Goal: Task Accomplishment & Management: Complete application form

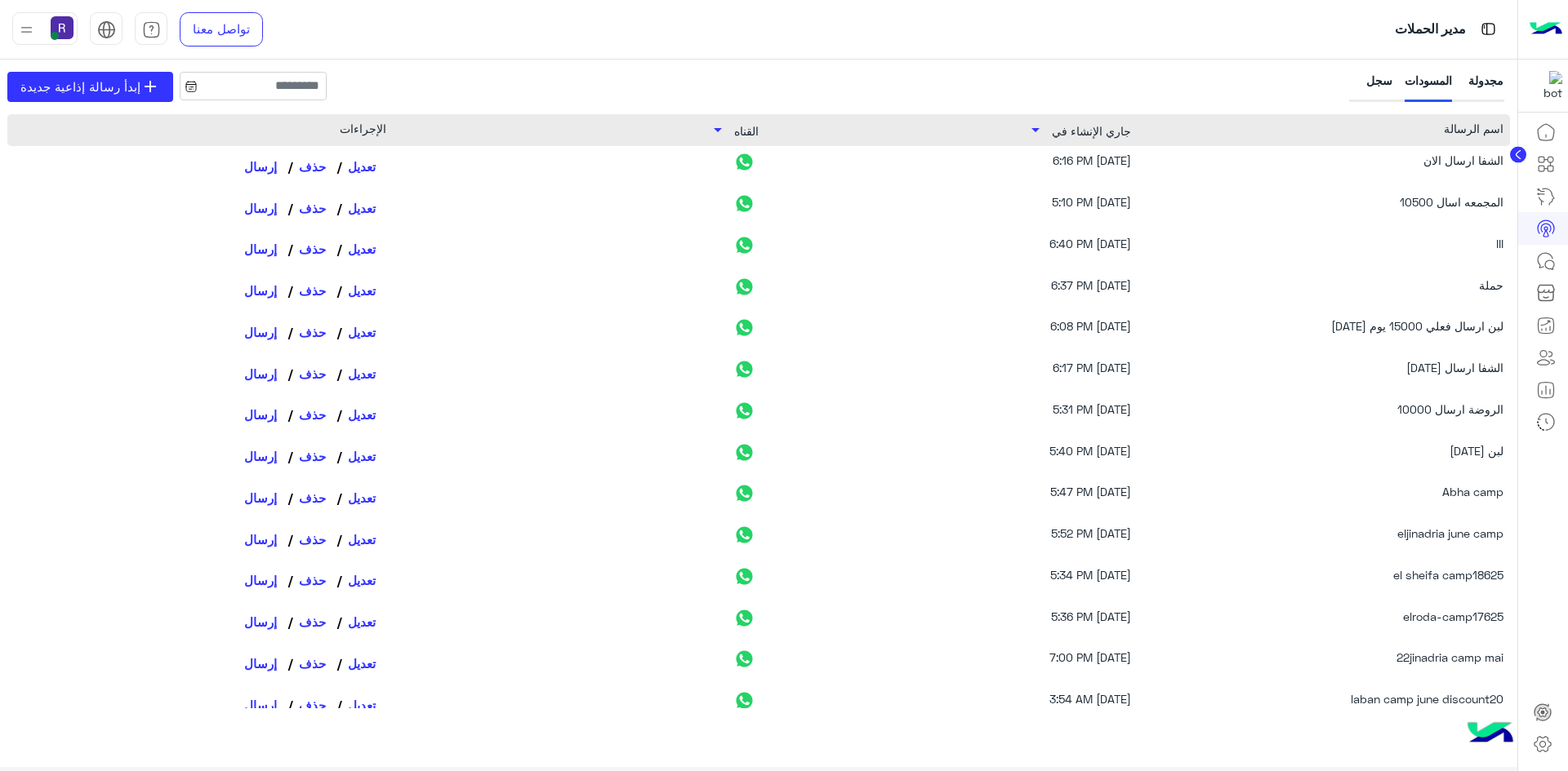
click at [1376, 75] on div "سجل" at bounding box center [1372, 87] width 40 height 31
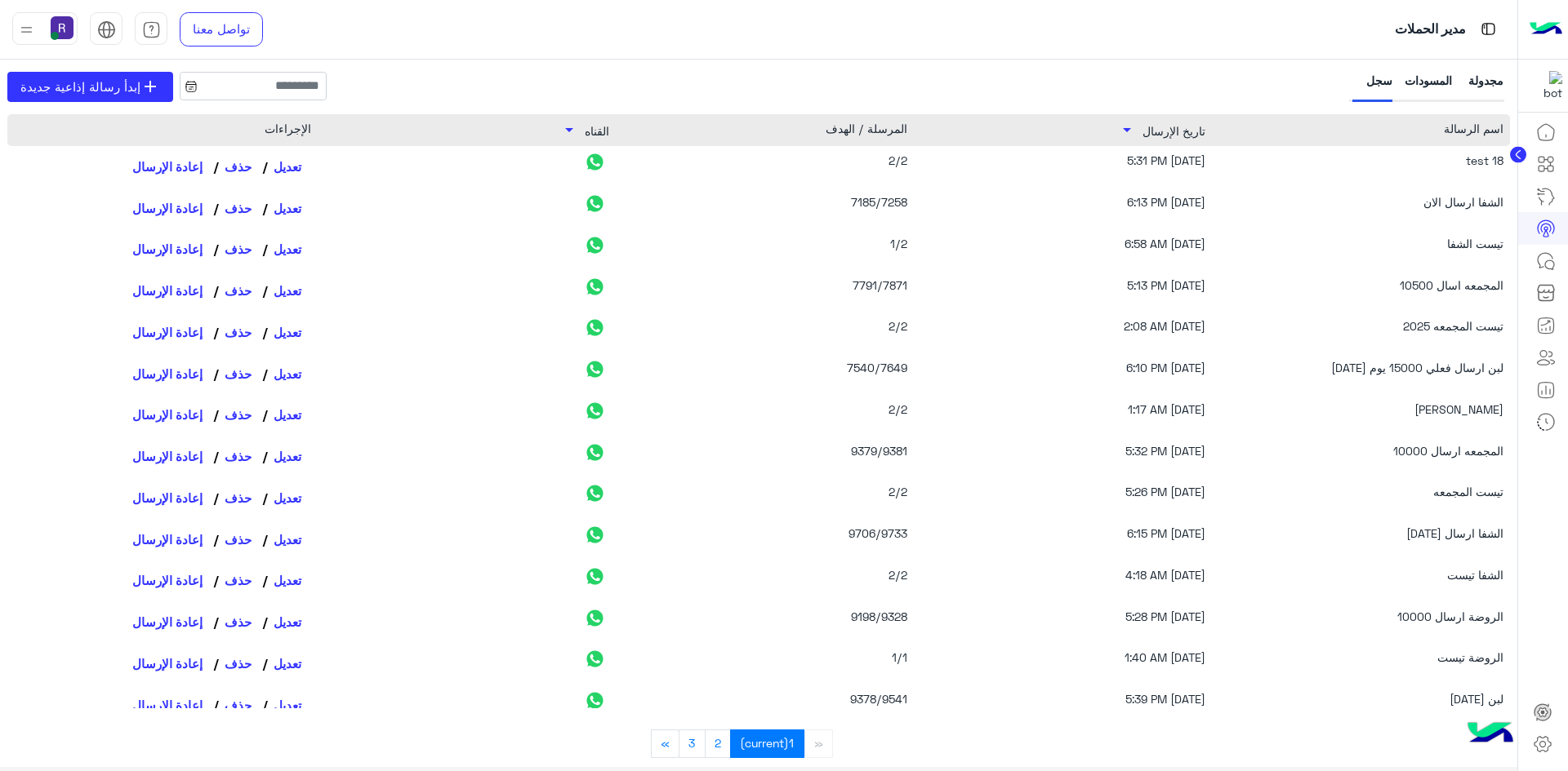
click at [1430, 75] on div "المسودات" at bounding box center [1428, 87] width 48 height 31
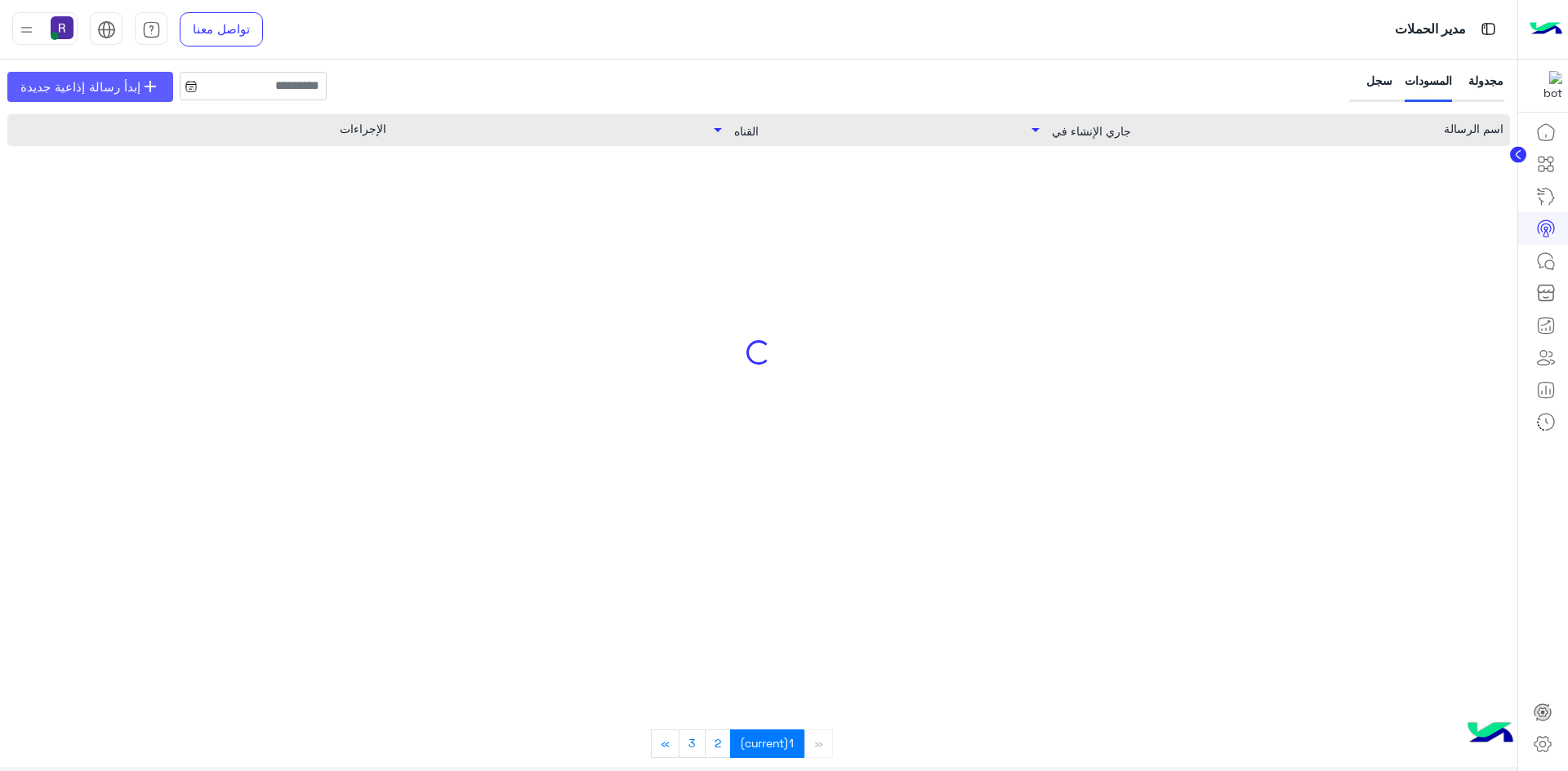
click at [98, 89] on span "إبدأ رسالة إذاعية جديدة" at bounding box center [81, 86] width 120 height 19
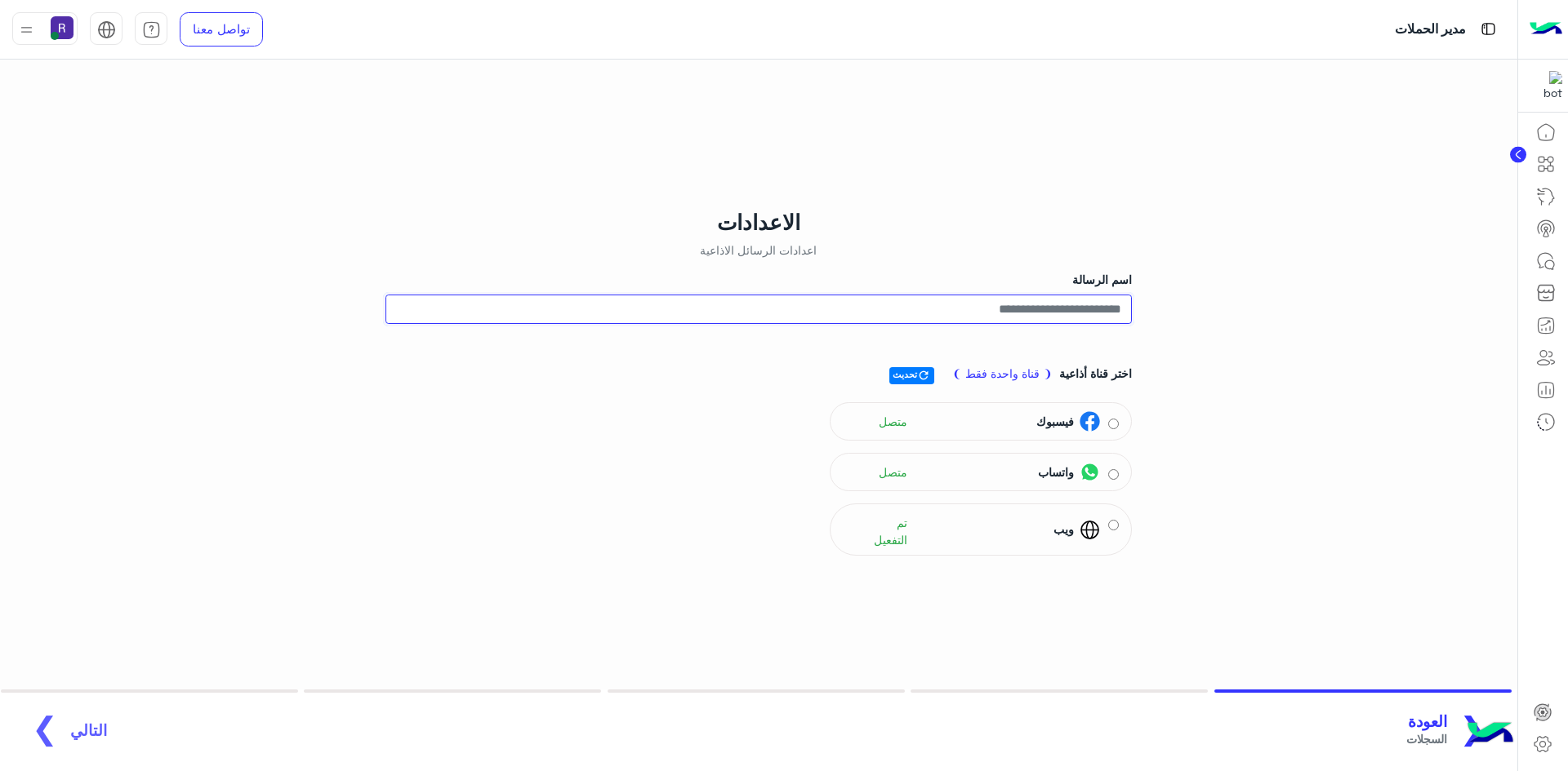
click at [1052, 307] on input "اسم الرسالة" at bounding box center [759, 309] width 746 height 30
type input "**********"
click at [1072, 473] on span "واتساب" at bounding box center [1056, 472] width 36 height 17
click at [88, 734] on span "جمهور" at bounding box center [88, 739] width 37 height 17
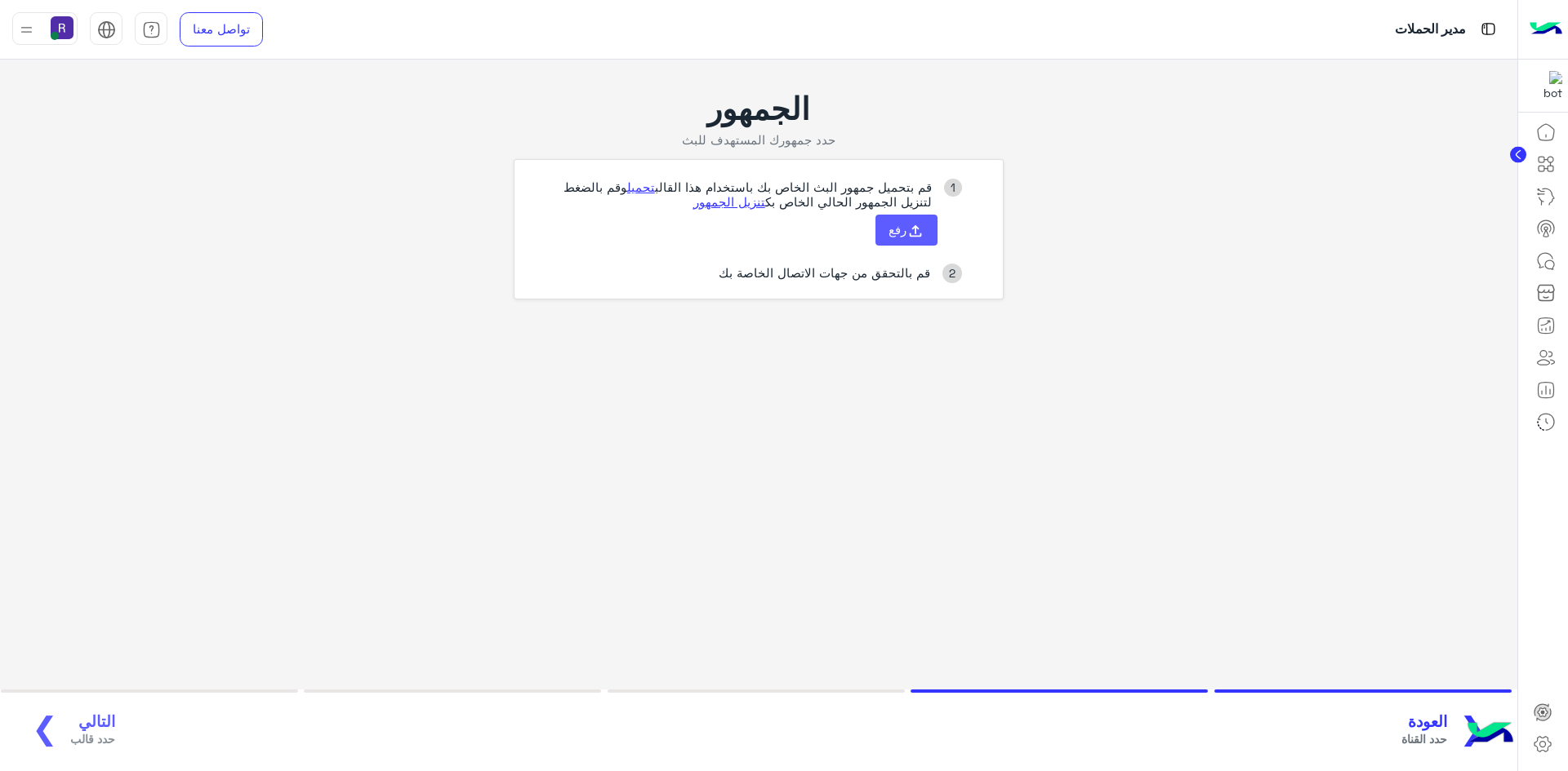
click at [922, 237] on icon at bounding box center [915, 231] width 18 height 18
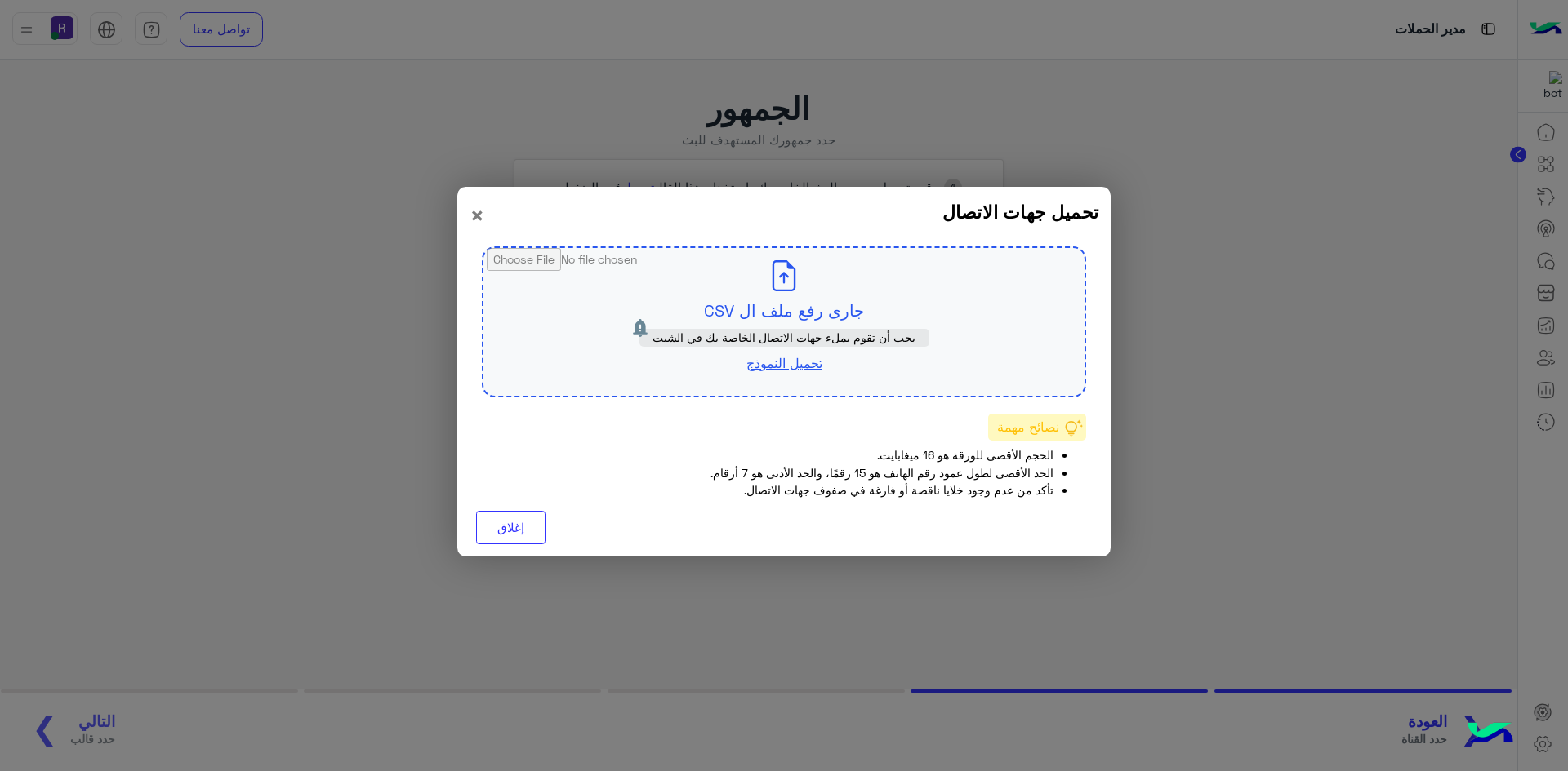
click at [797, 305] on input "file" at bounding box center [784, 322] width 601 height 147
type input "**********"
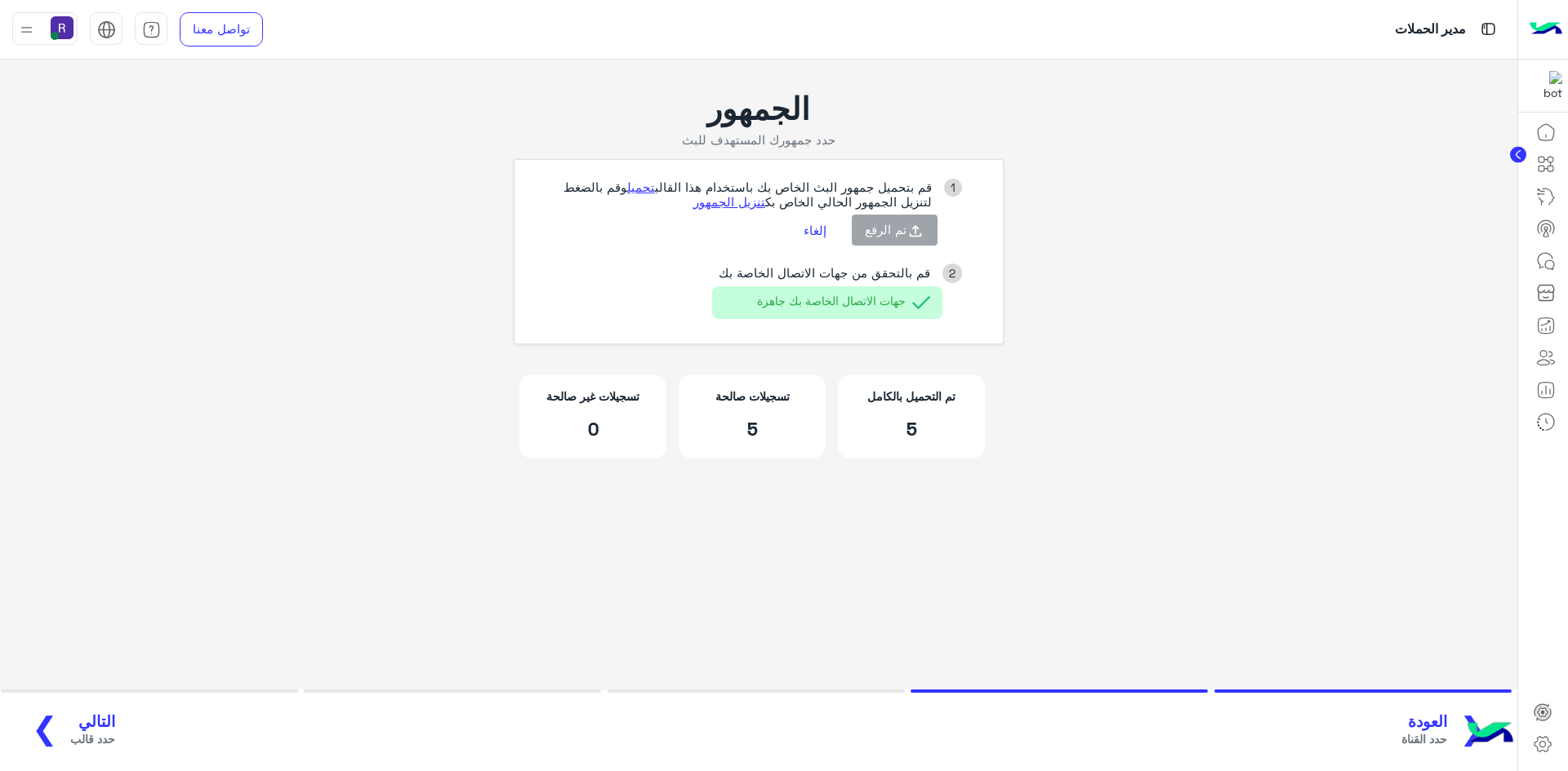
click at [102, 727] on span "التالي" at bounding box center [93, 722] width 45 height 19
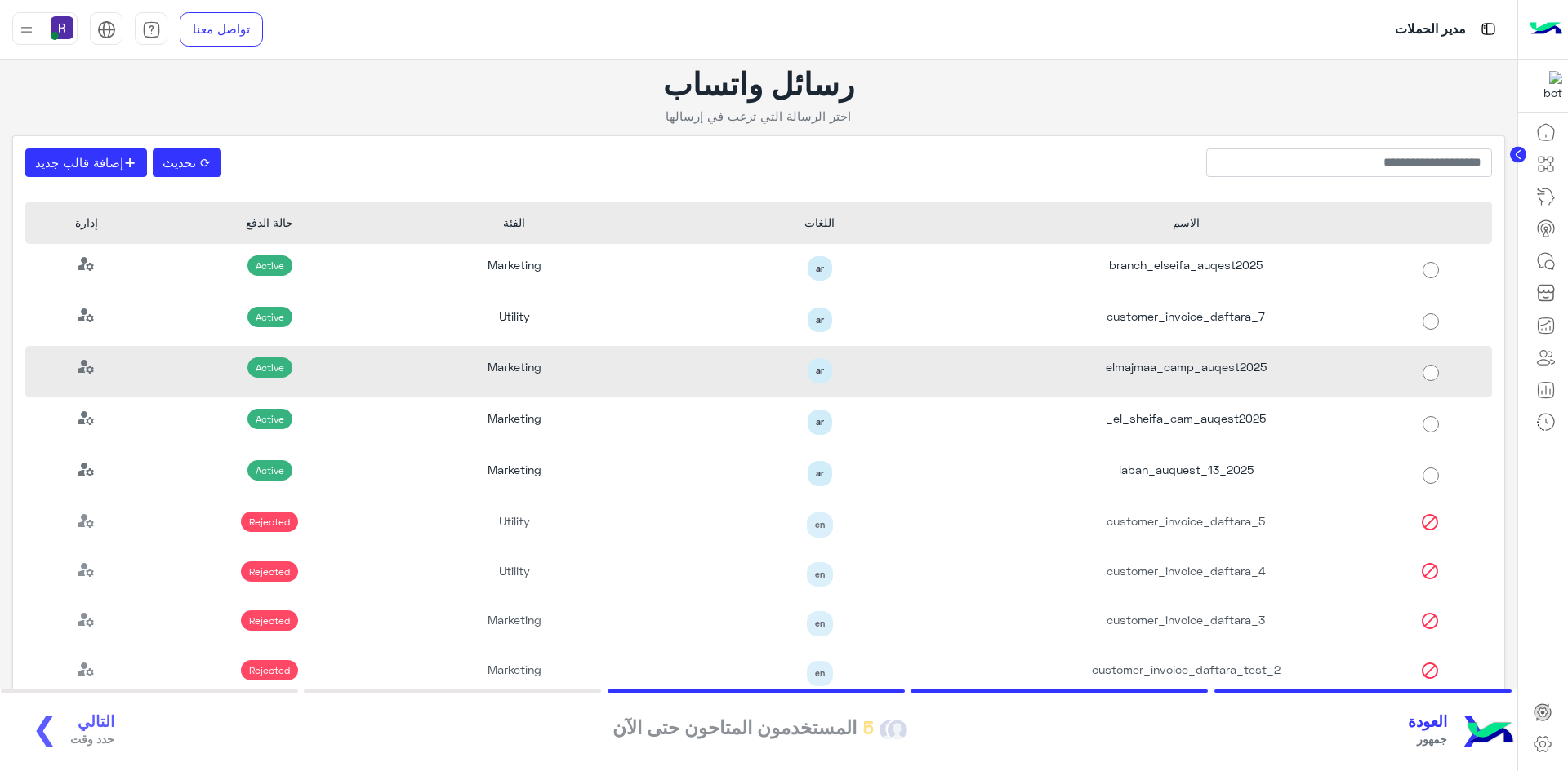
click at [1207, 377] on div "elmajmaa_camp_auqest2025" at bounding box center [1186, 371] width 367 height 51
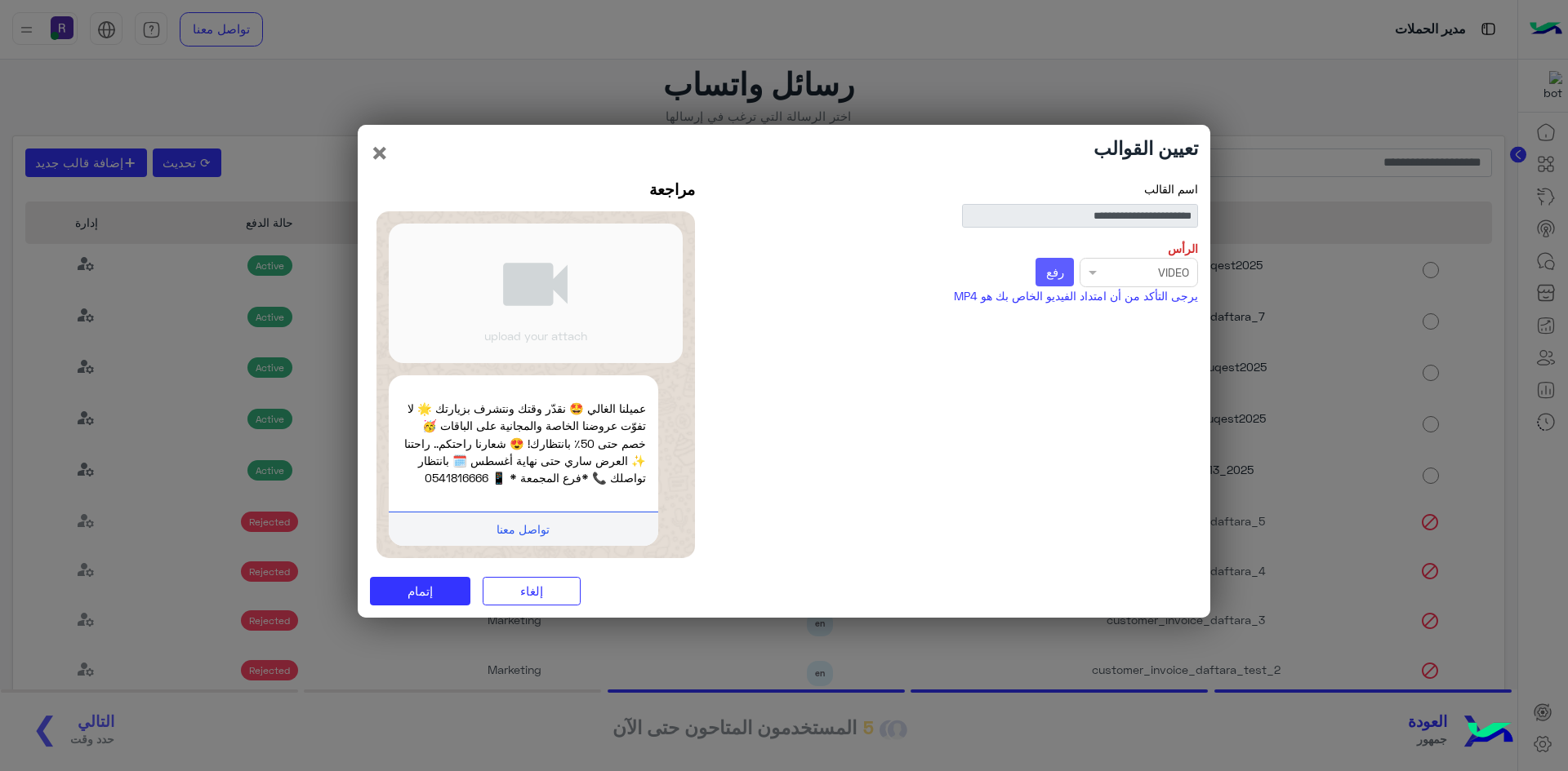
click at [1047, 271] on span "رفع" at bounding box center [1056, 271] width 18 height 14
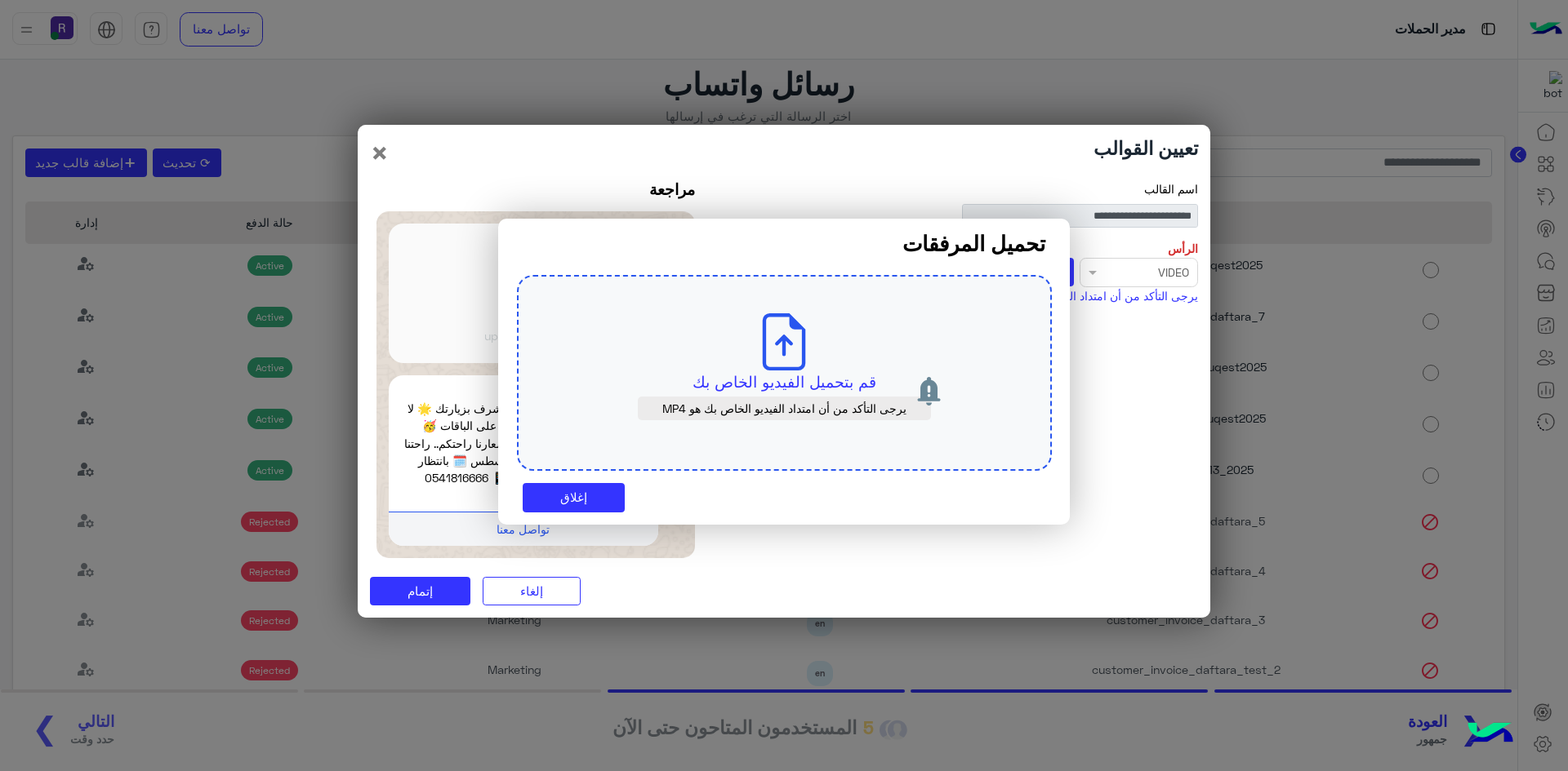
click at [814, 366] on div "قم بتحميل الفيديو الخاص بك يرجى التأكد من أن امتداد الفيديو الخاص بك هو MP4" at bounding box center [784, 373] width 535 height 196
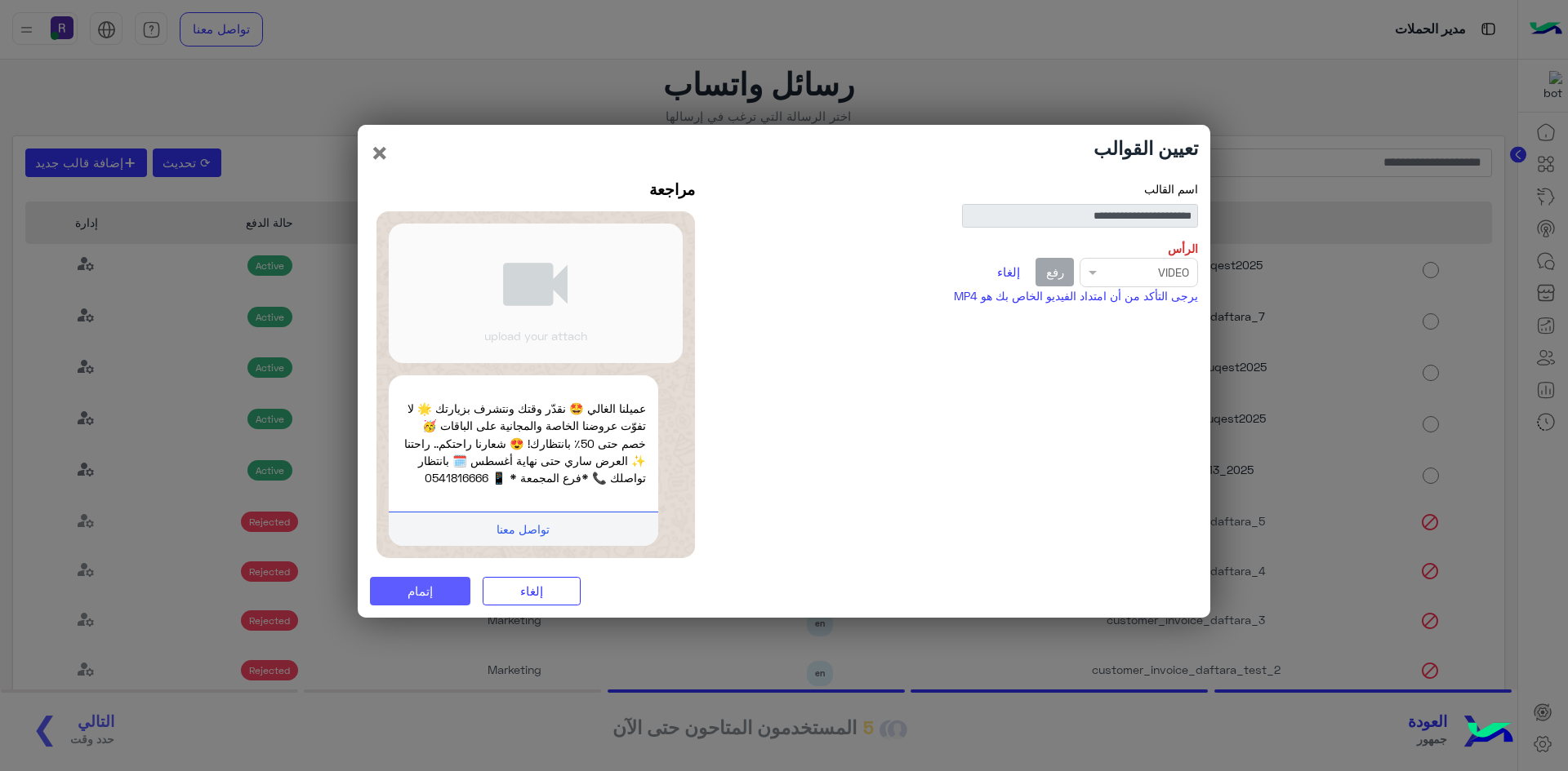
click at [466, 592] on button "إتمام" at bounding box center [420, 591] width 101 height 30
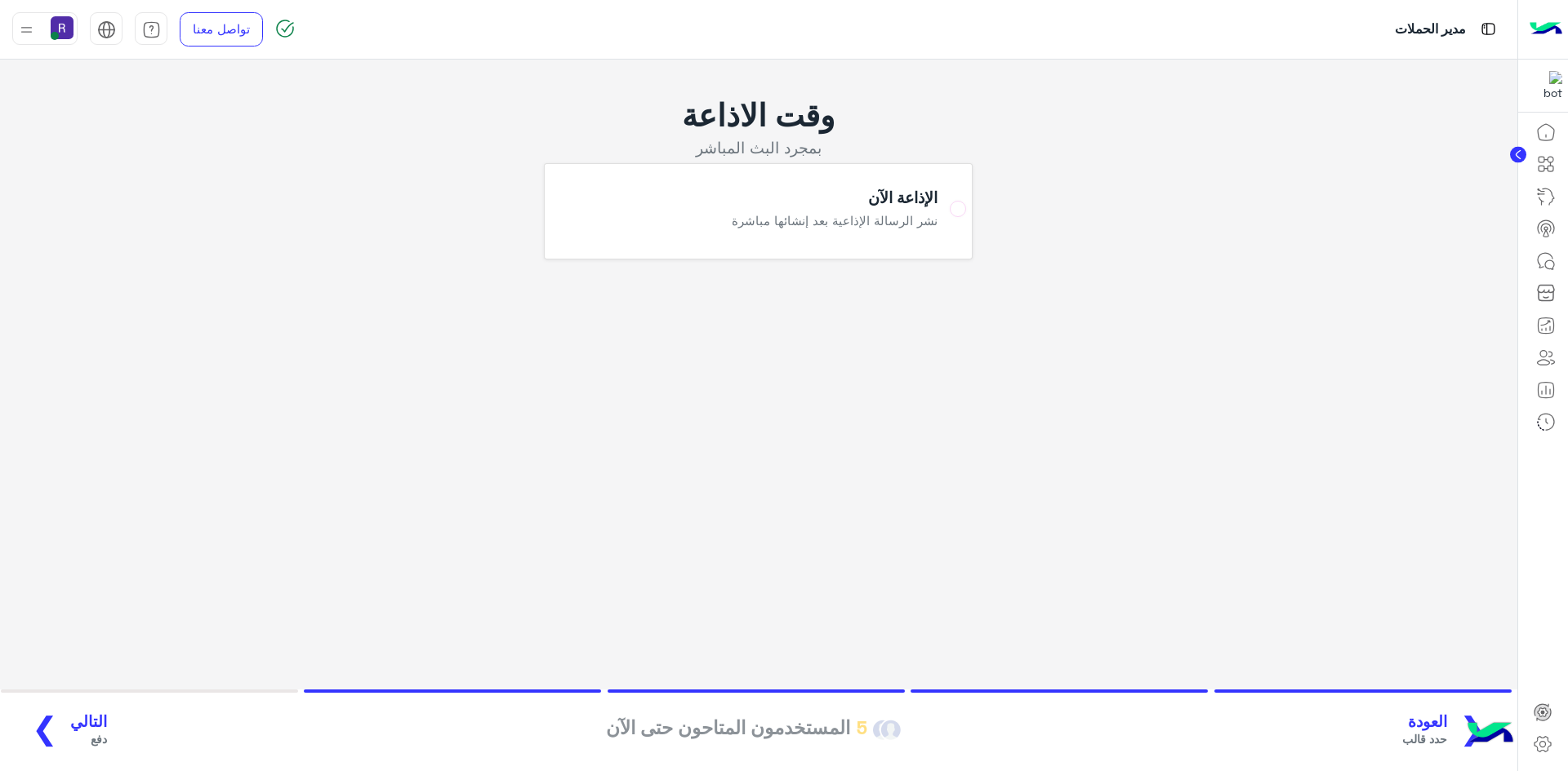
click at [76, 717] on span "التالي" at bounding box center [88, 722] width 37 height 19
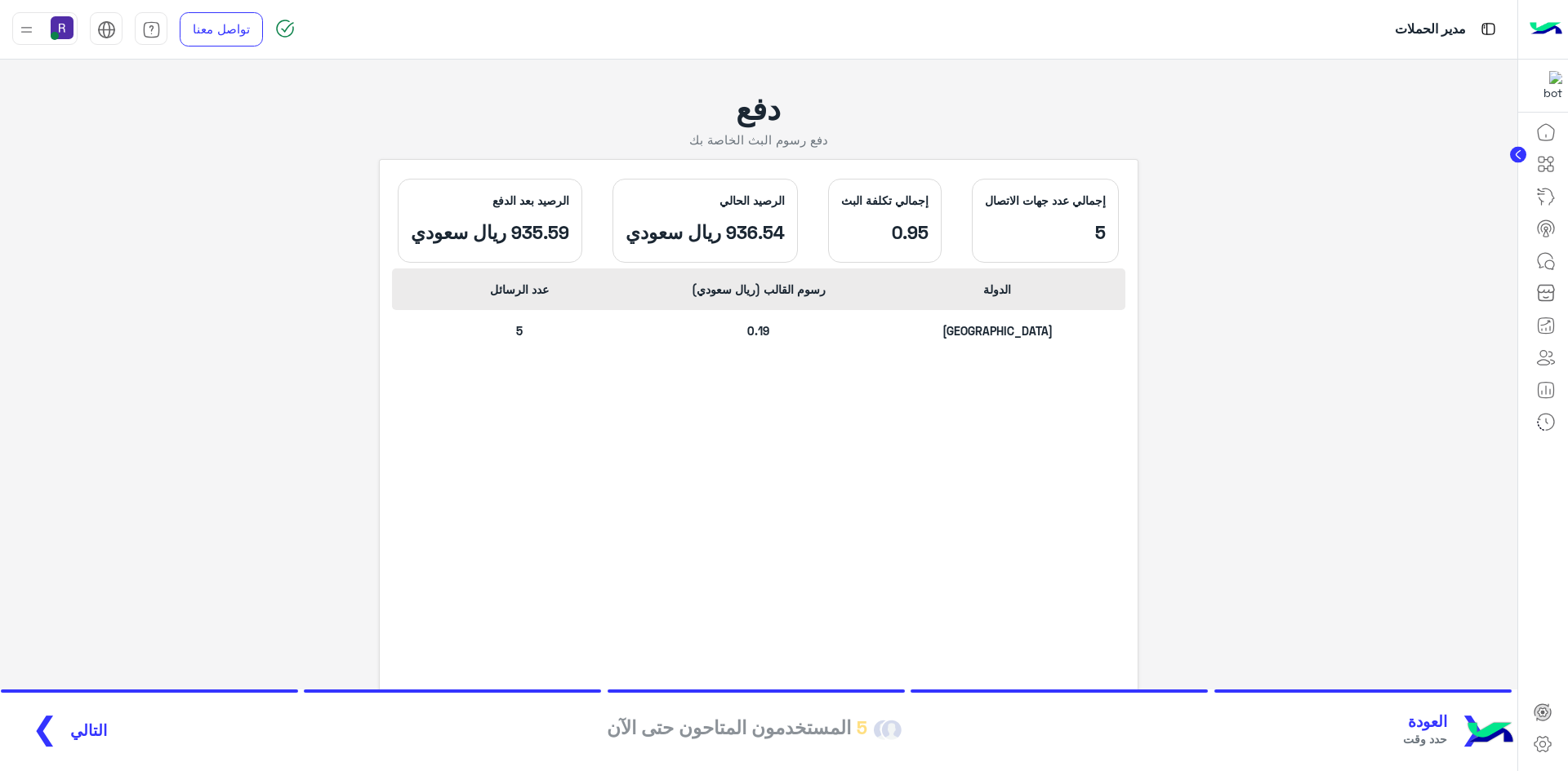
click at [85, 731] on span "التالي" at bounding box center [88, 731] width 37 height 19
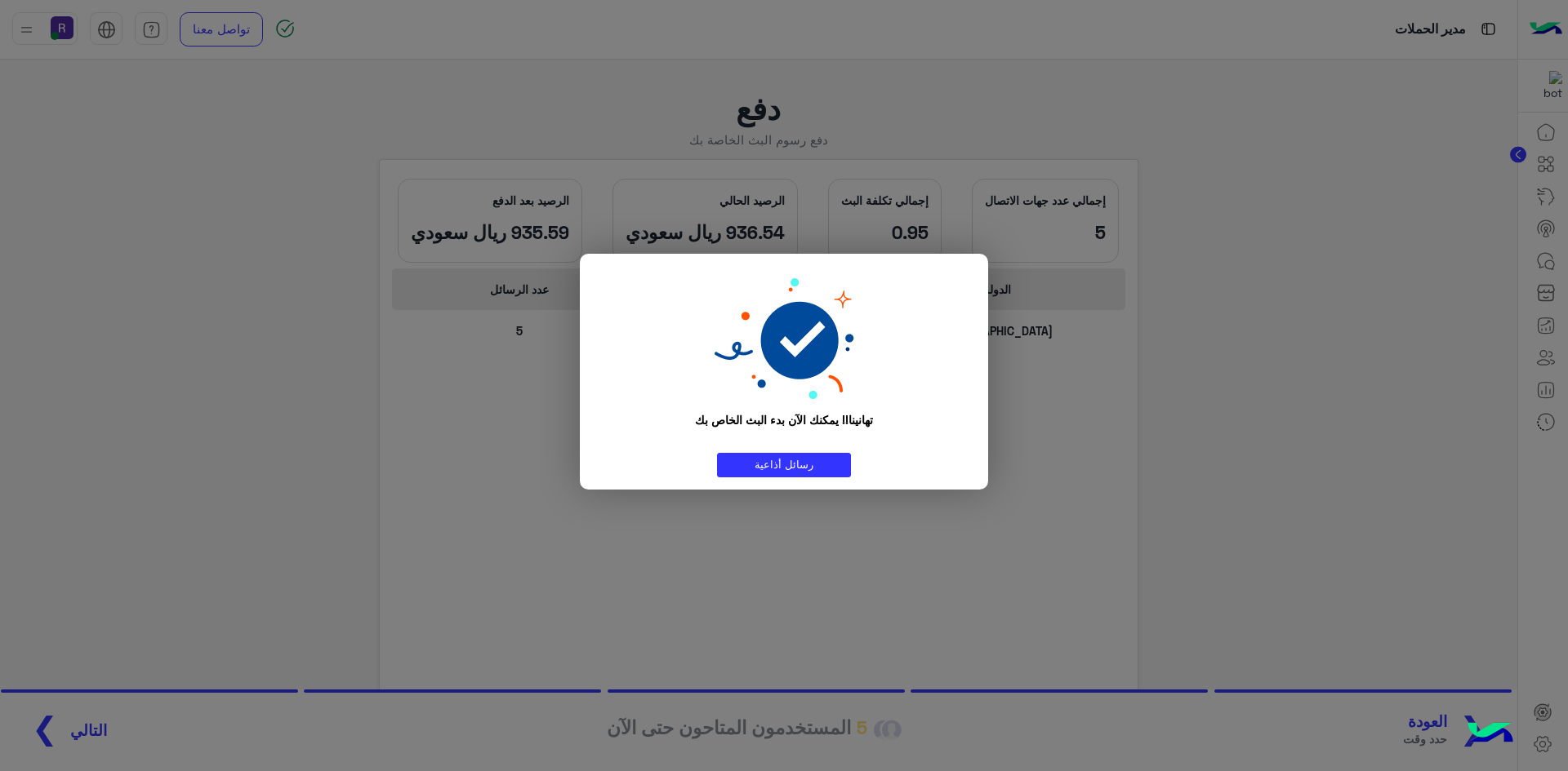
click at [1190, 582] on modal-container "تهانينا!! يمكنك الآن بدء البث الخاص بك رسائل أذاعية" at bounding box center [784, 386] width 1568 height 771
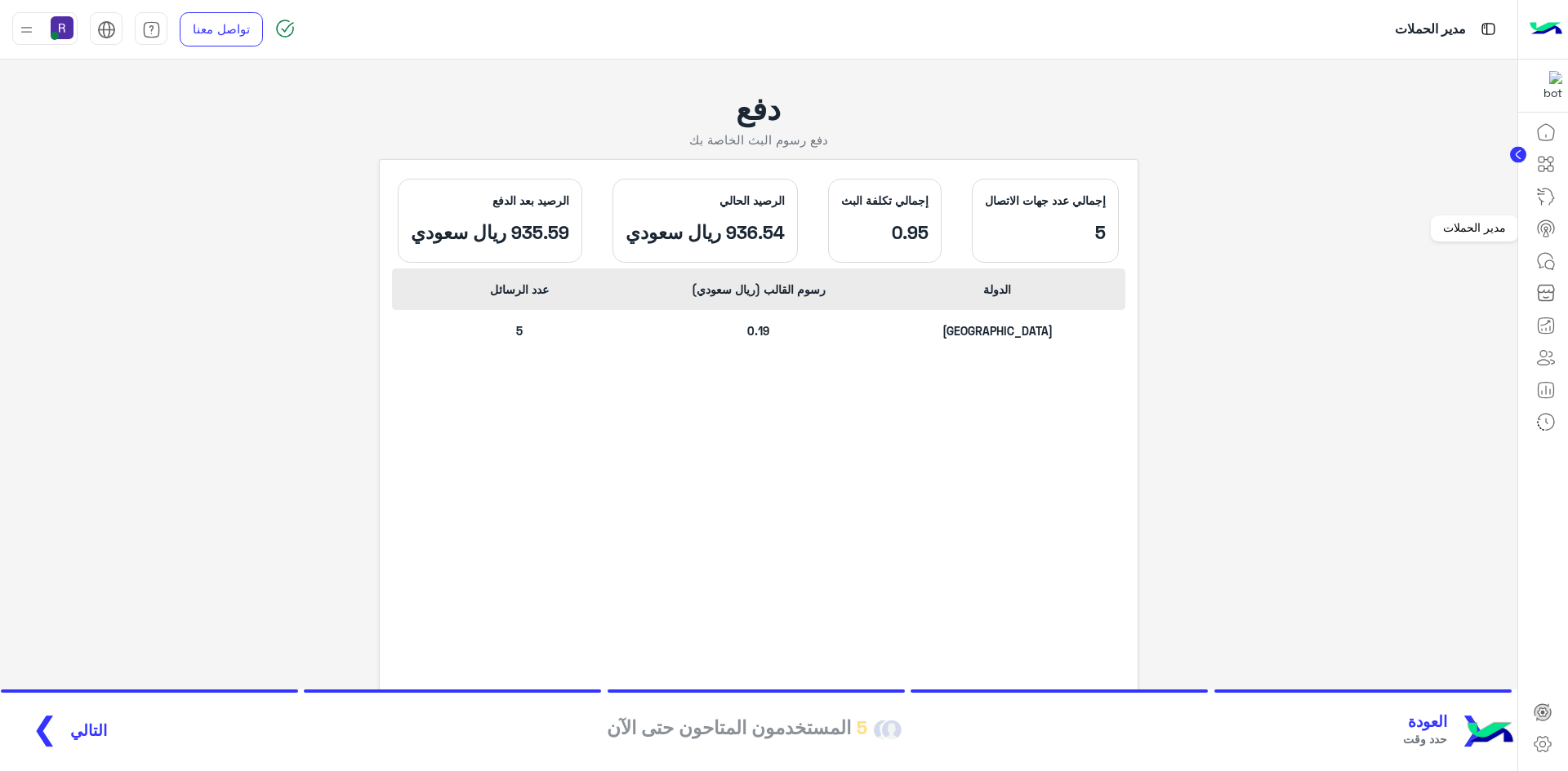
click at [1543, 237] on icon at bounding box center [1546, 228] width 20 height 20
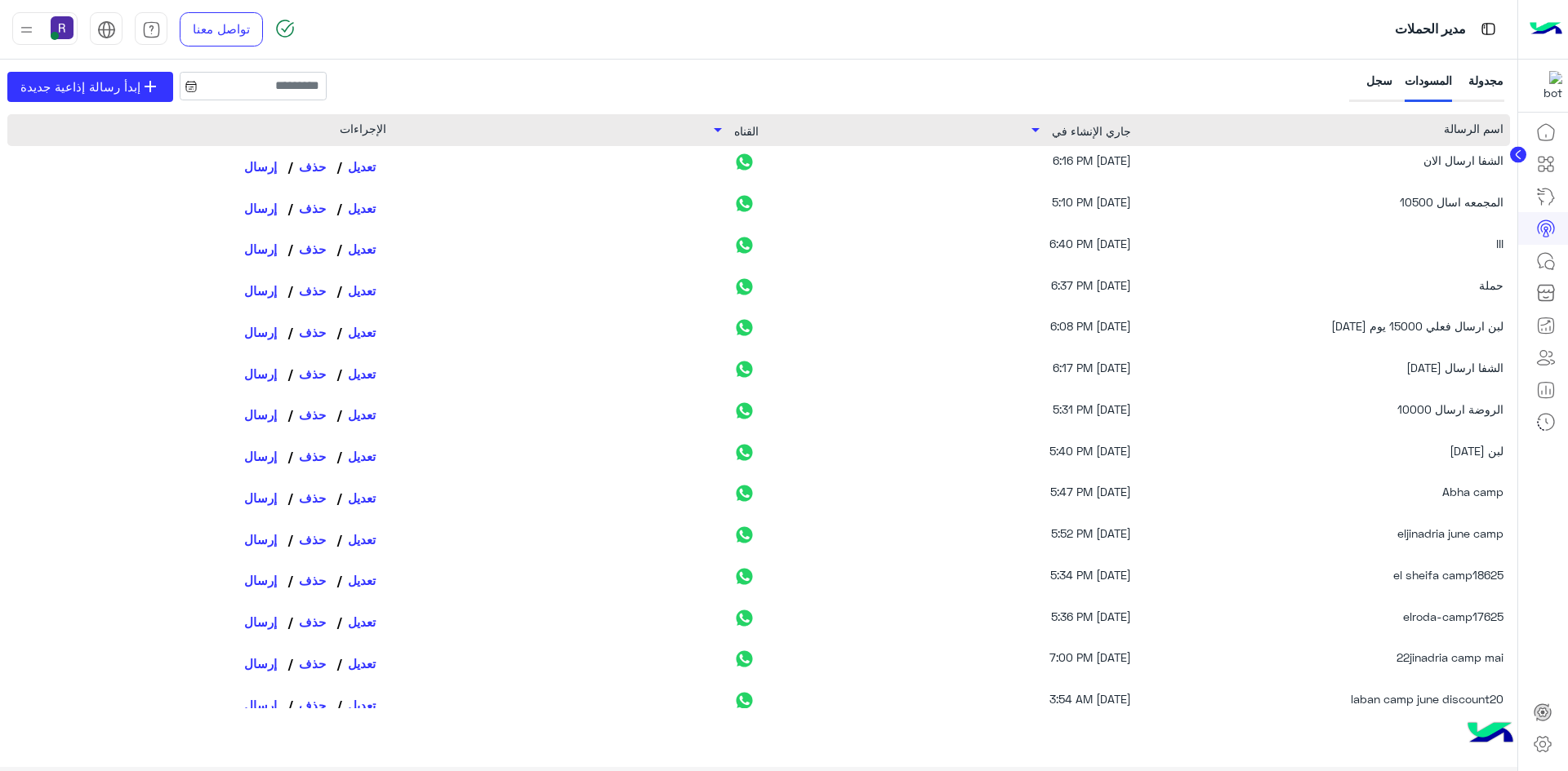
click at [1373, 77] on div "سجل" at bounding box center [1372, 87] width 40 height 31
click at [1358, 88] on div "سجل" at bounding box center [1372, 87] width 40 height 31
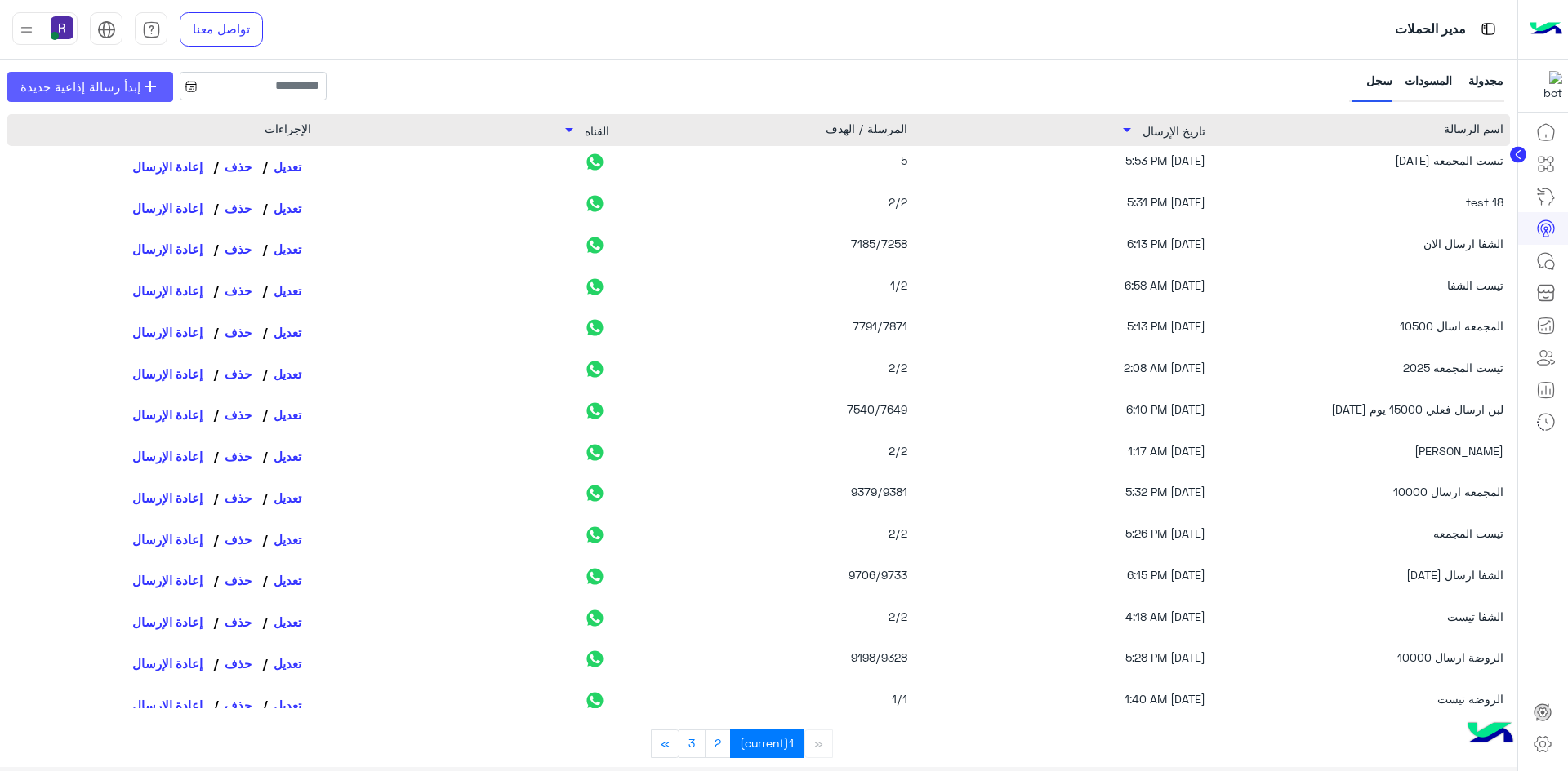
click at [145, 88] on span "add" at bounding box center [150, 86] width 20 height 20
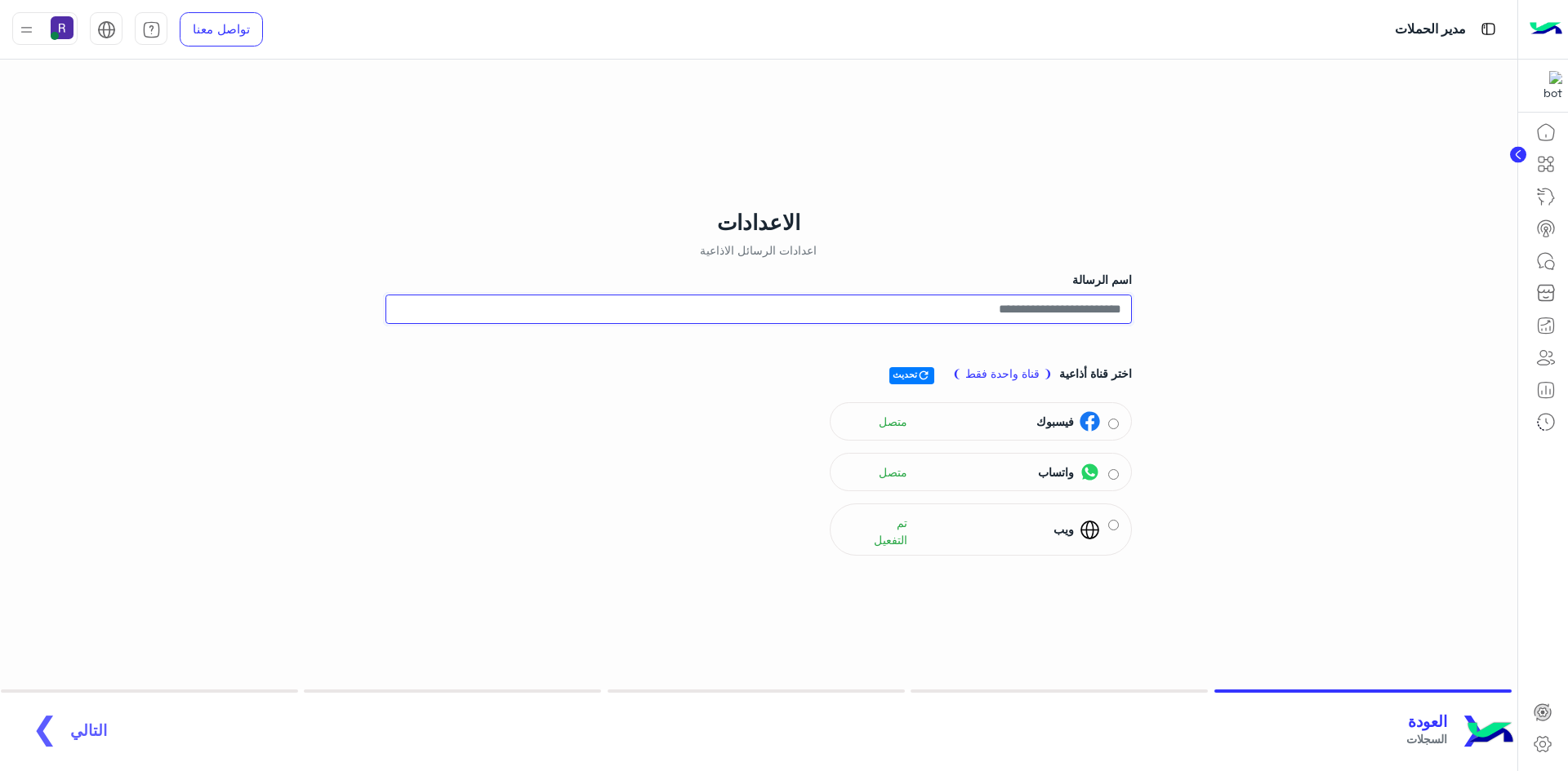
click at [1102, 313] on input "اسم الرسالة" at bounding box center [759, 309] width 746 height 30
click at [1256, 292] on div "**********" at bounding box center [758, 404] width 1542 height 690
click at [1047, 482] on div "واتساب" at bounding box center [1065, 472] width 68 height 21
click at [82, 724] on span "التالي" at bounding box center [88, 722] width 37 height 19
click at [995, 307] on input "**********" at bounding box center [759, 308] width 746 height 30
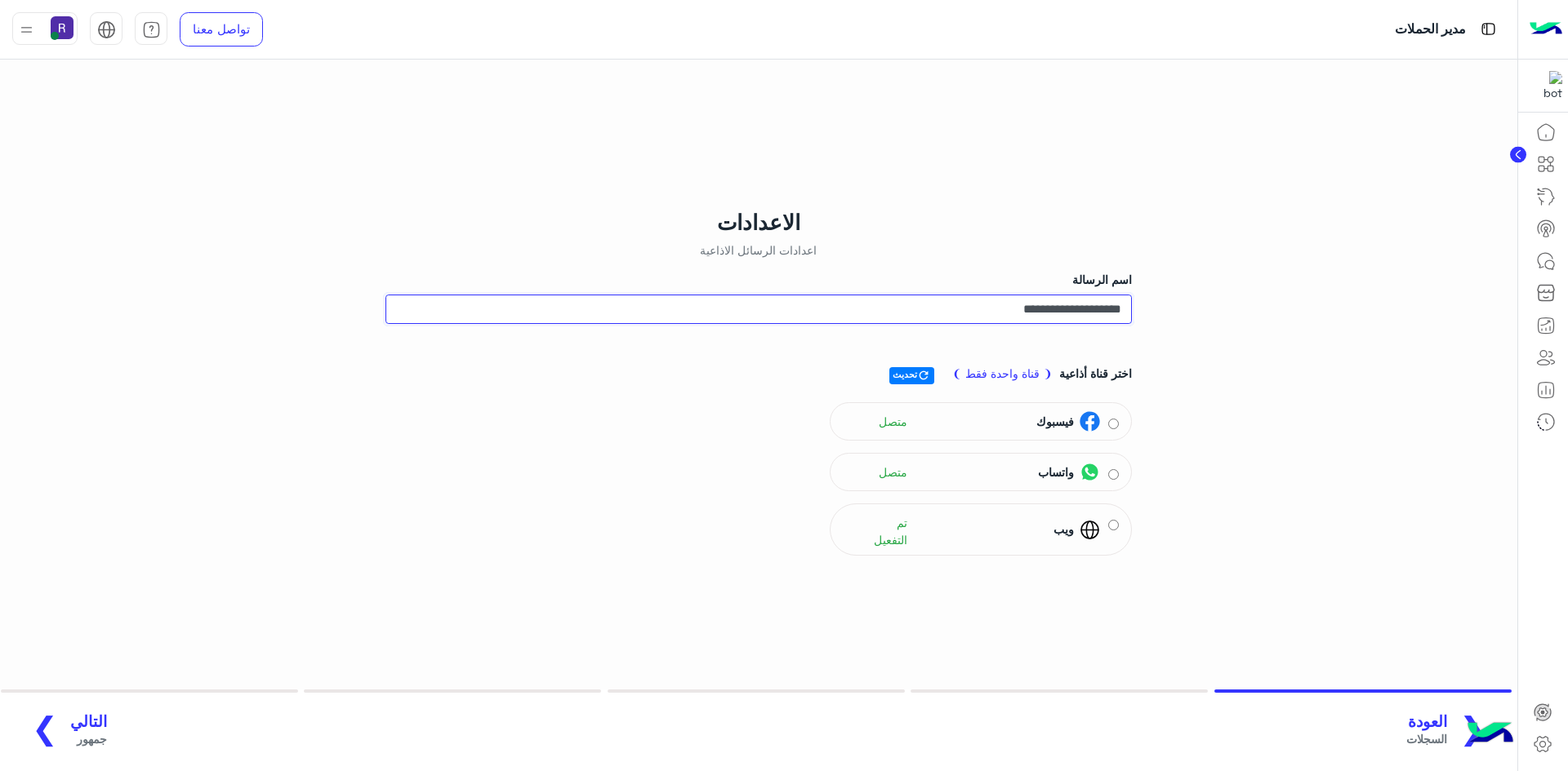
type input "**********"
click at [83, 717] on span "التالي" at bounding box center [88, 722] width 37 height 19
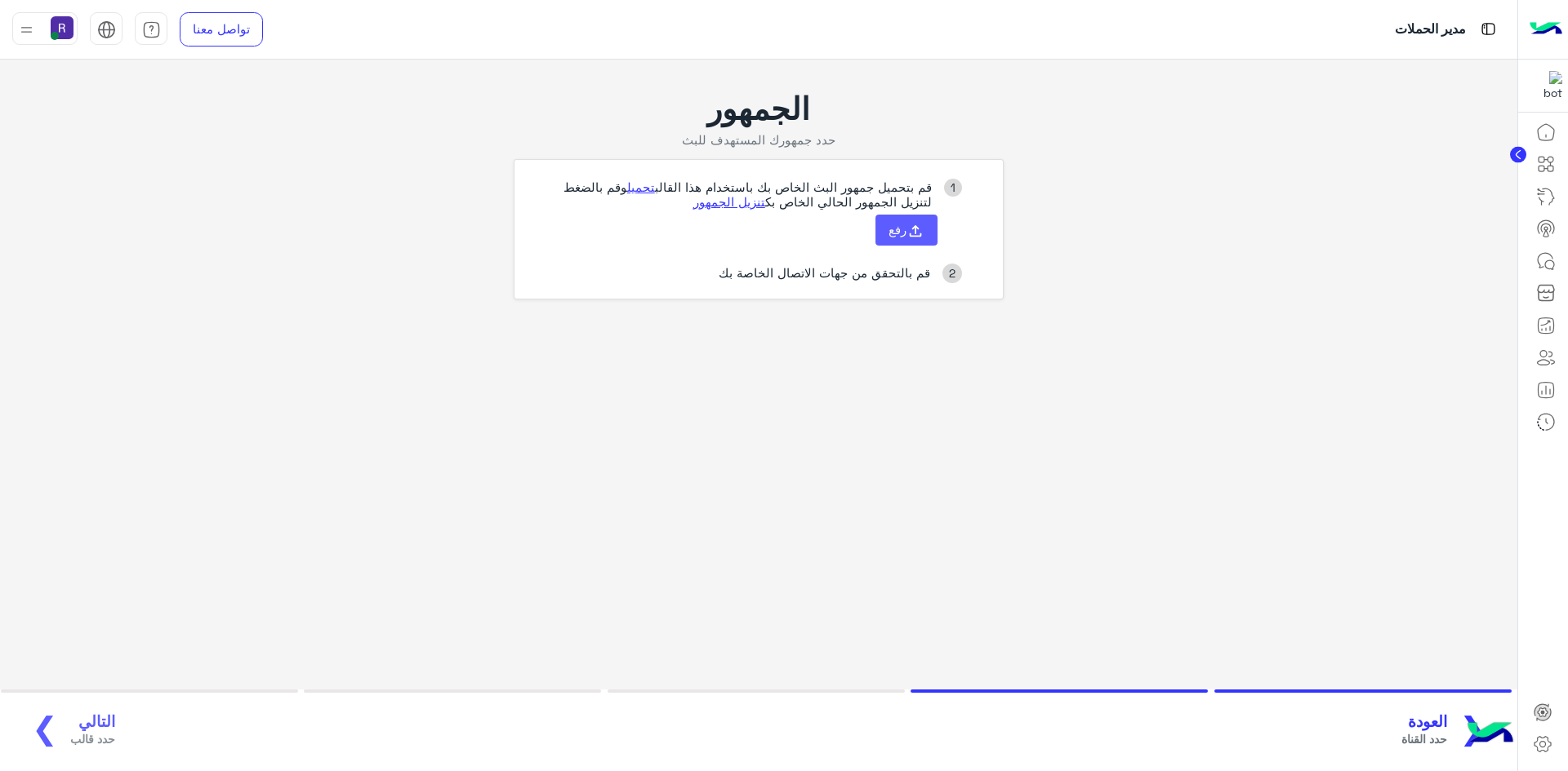
click at [904, 228] on span "رفع" at bounding box center [897, 229] width 18 height 14
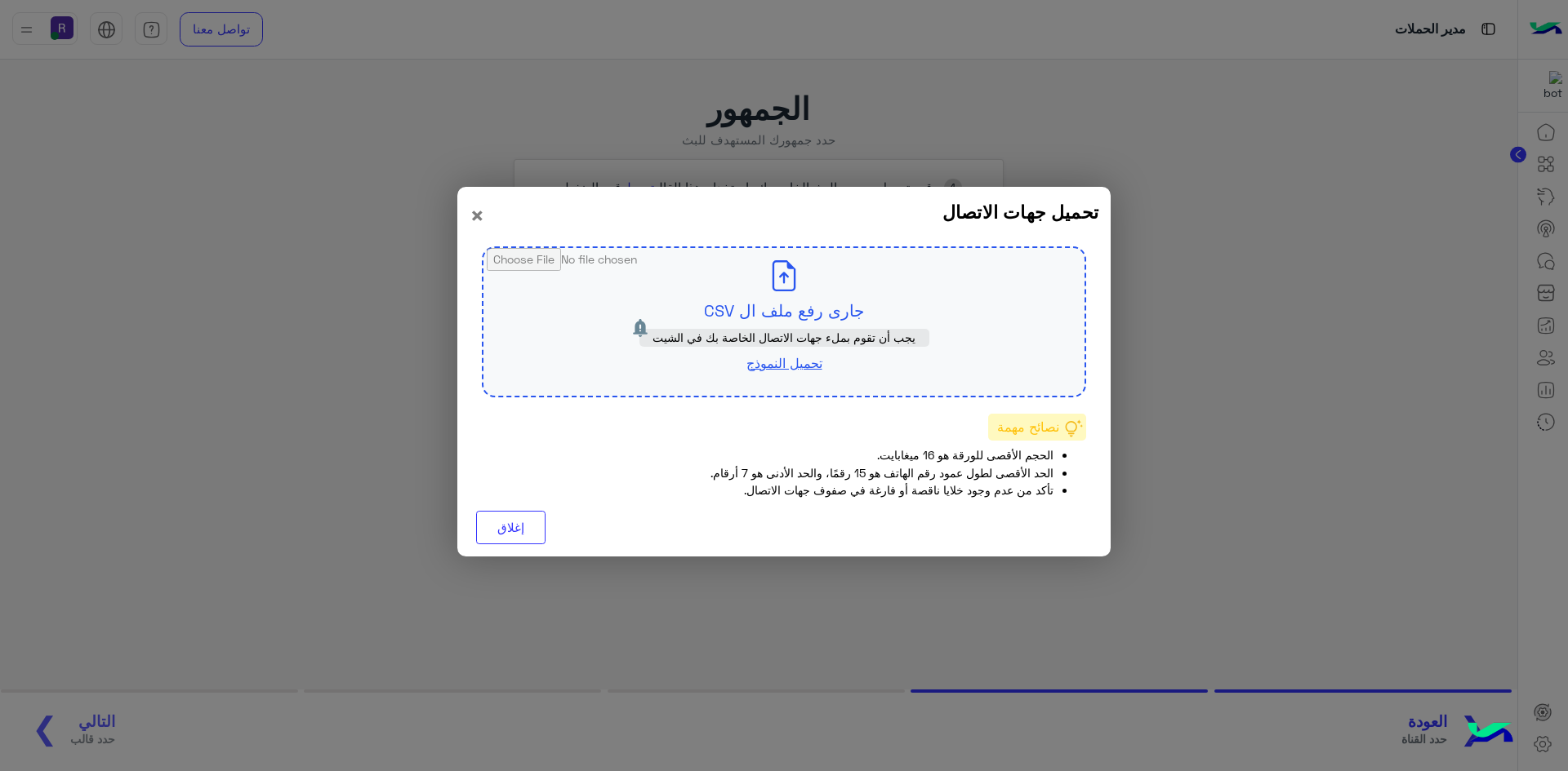
click at [815, 331] on span "يجب أن تقوم بملء جهات الاتصال الخاصة بك في الشيت" at bounding box center [784, 337] width 263 height 13
click at [821, 314] on input "file" at bounding box center [784, 322] width 601 height 147
type input "**********"
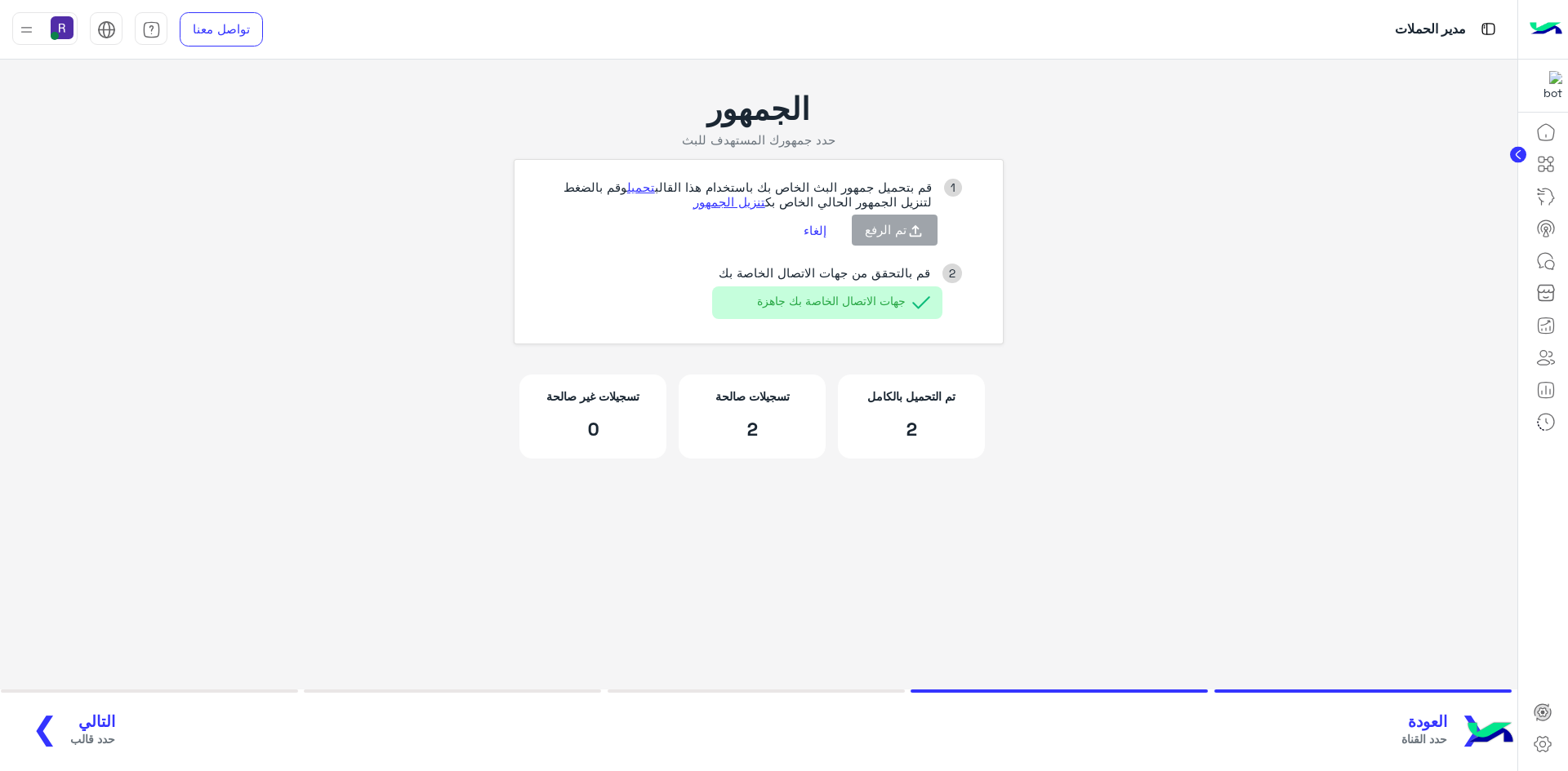
click at [95, 714] on span "التالي" at bounding box center [93, 722] width 45 height 19
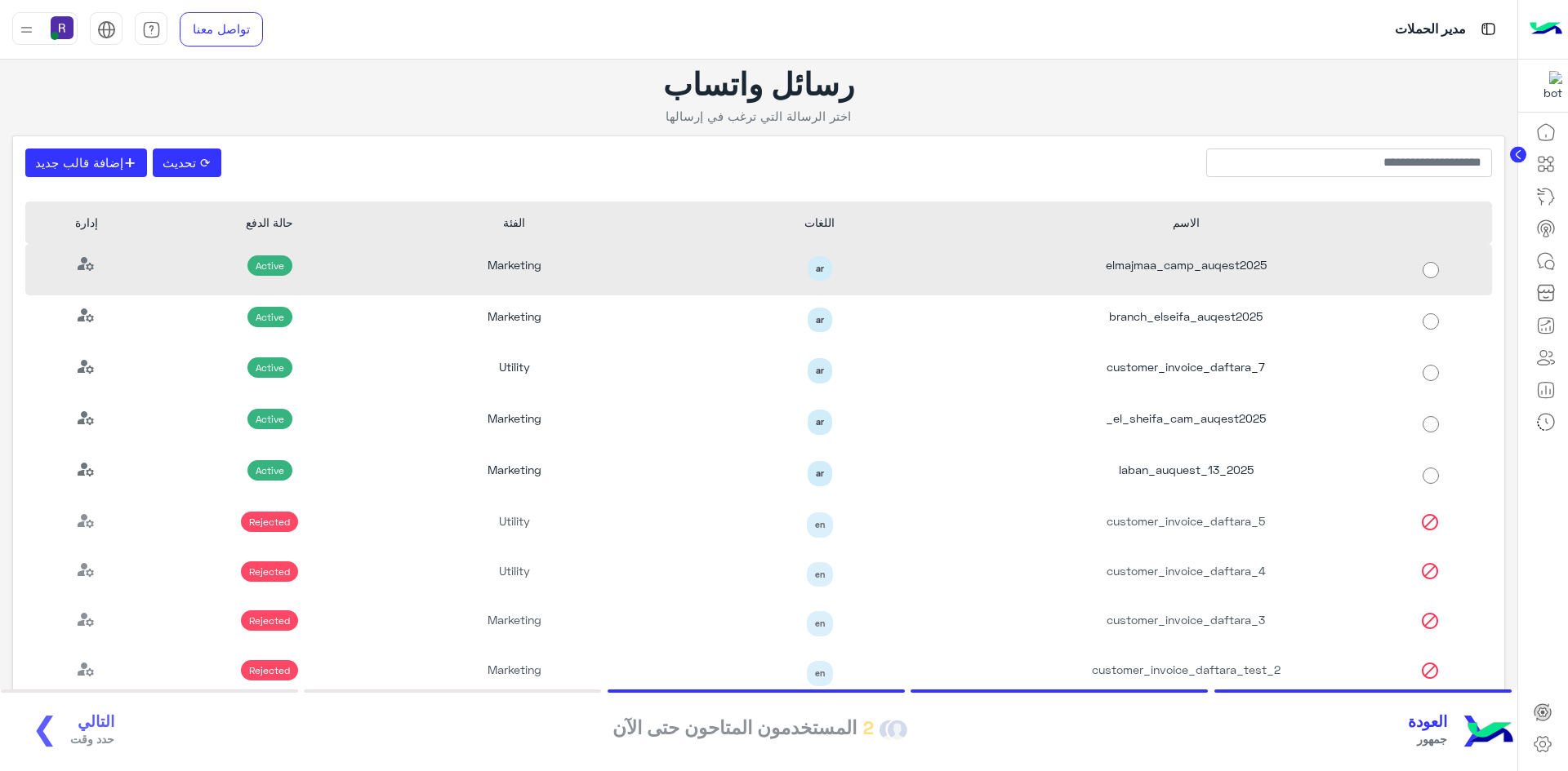
click at [1187, 273] on div "elmajmaa_camp_auqest2025" at bounding box center [1186, 270] width 367 height 51
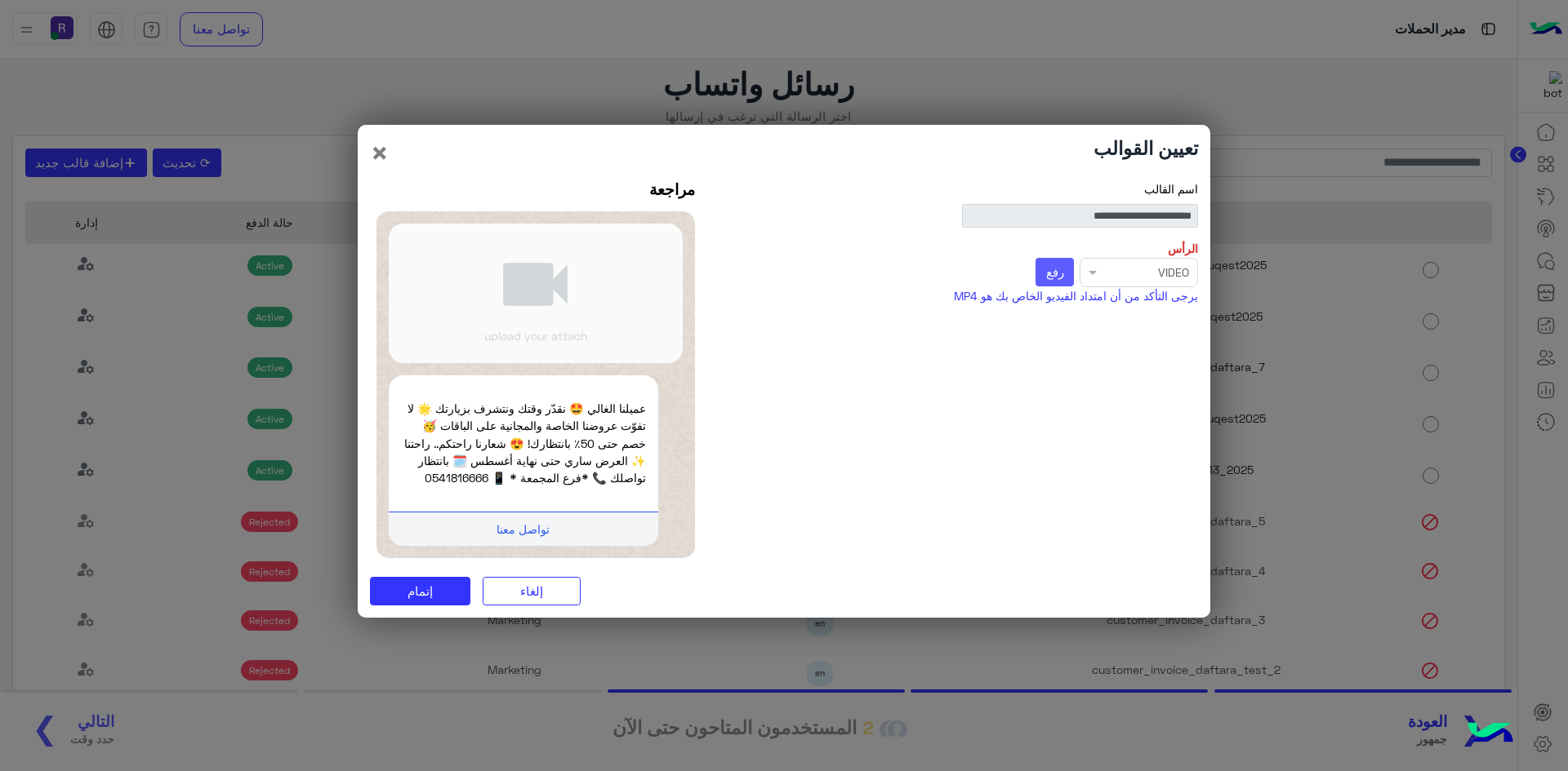
click at [1069, 276] on button "رفع" at bounding box center [1055, 272] width 39 height 30
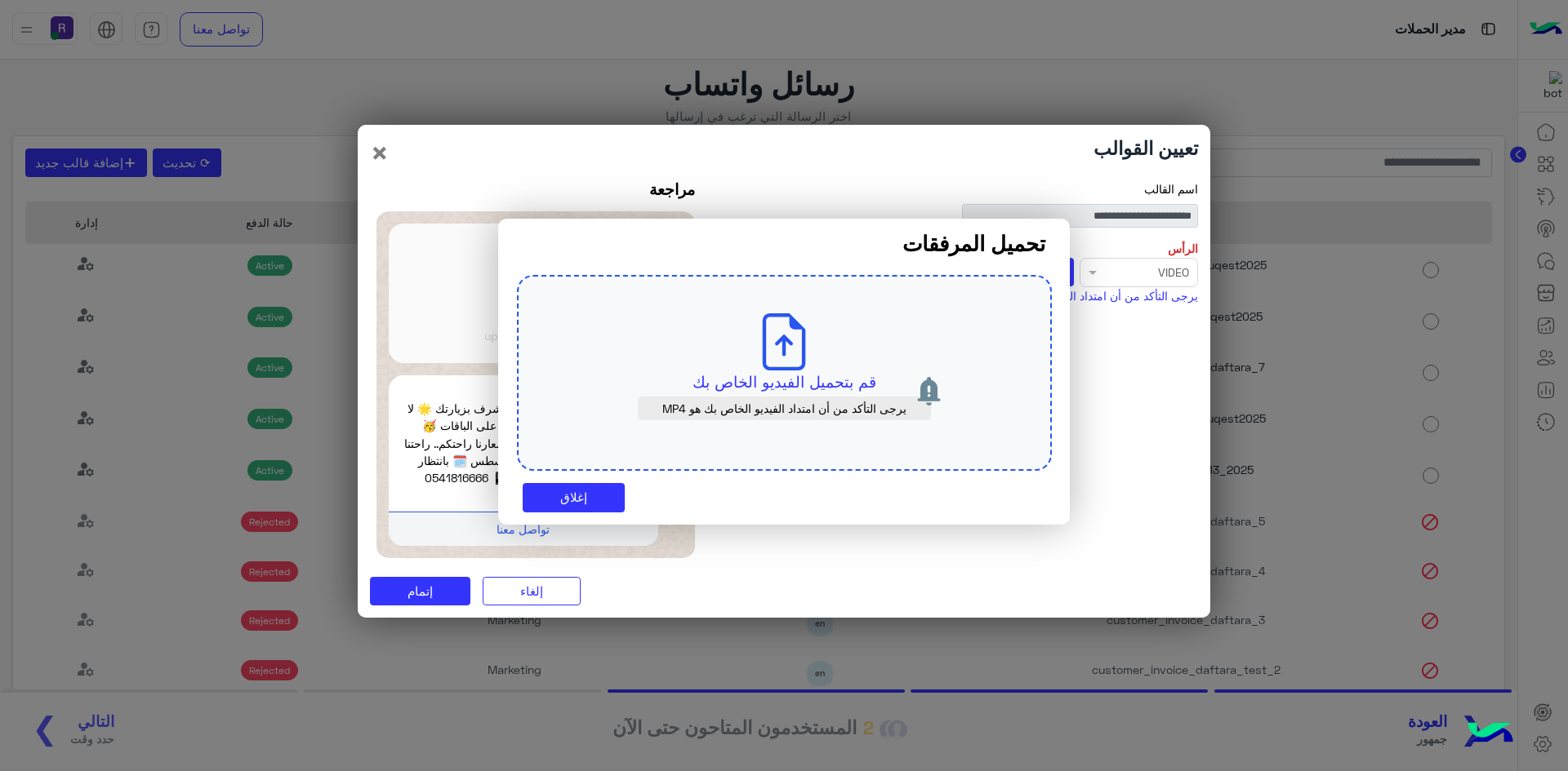
click at [826, 364] on div "قم بتحميل الفيديو الخاص بك يرجى التأكد من أن امتداد الفيديو الخاص بك هو MP4" at bounding box center [784, 373] width 535 height 196
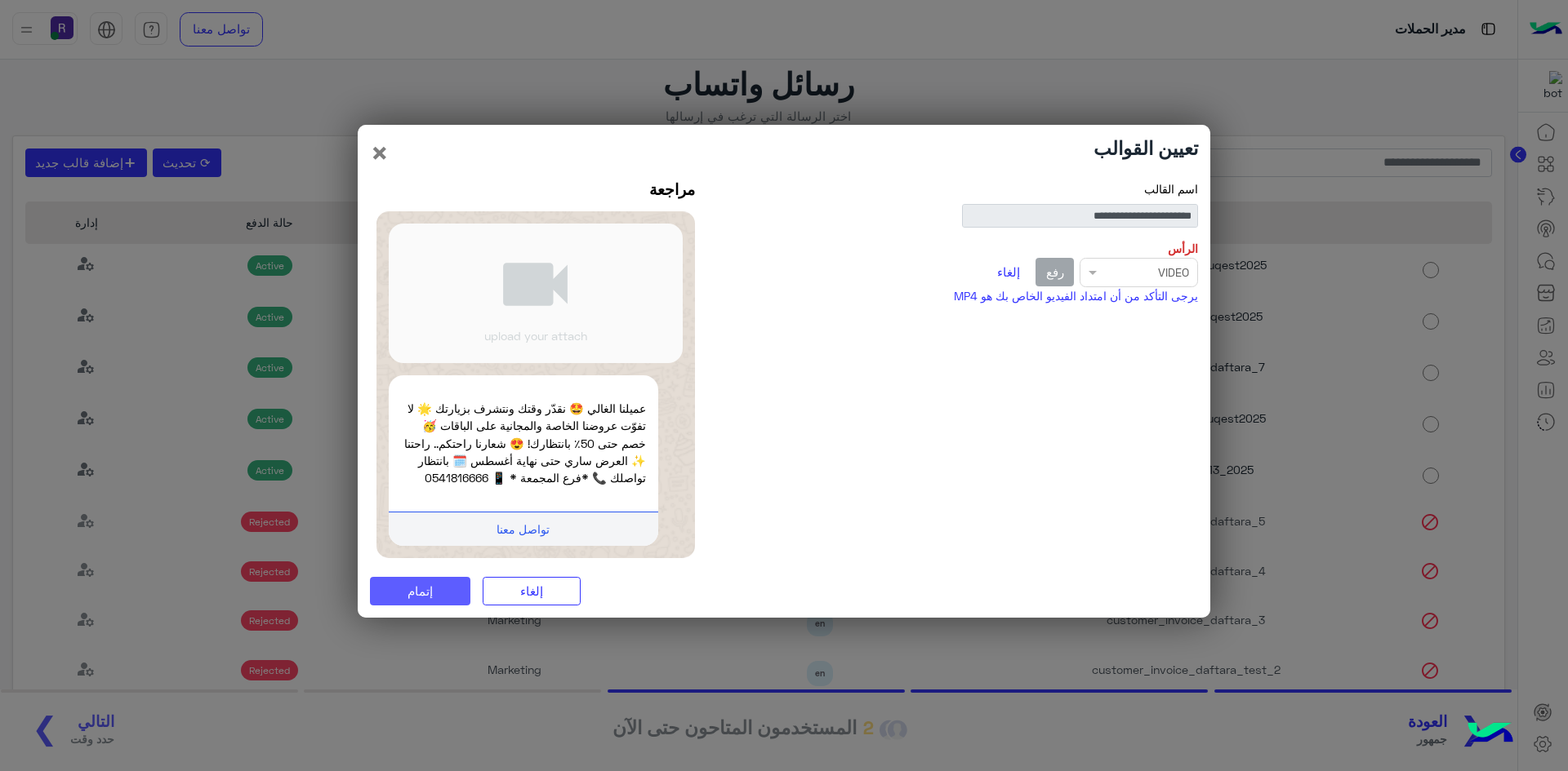
click at [459, 594] on button "إتمام" at bounding box center [420, 591] width 101 height 30
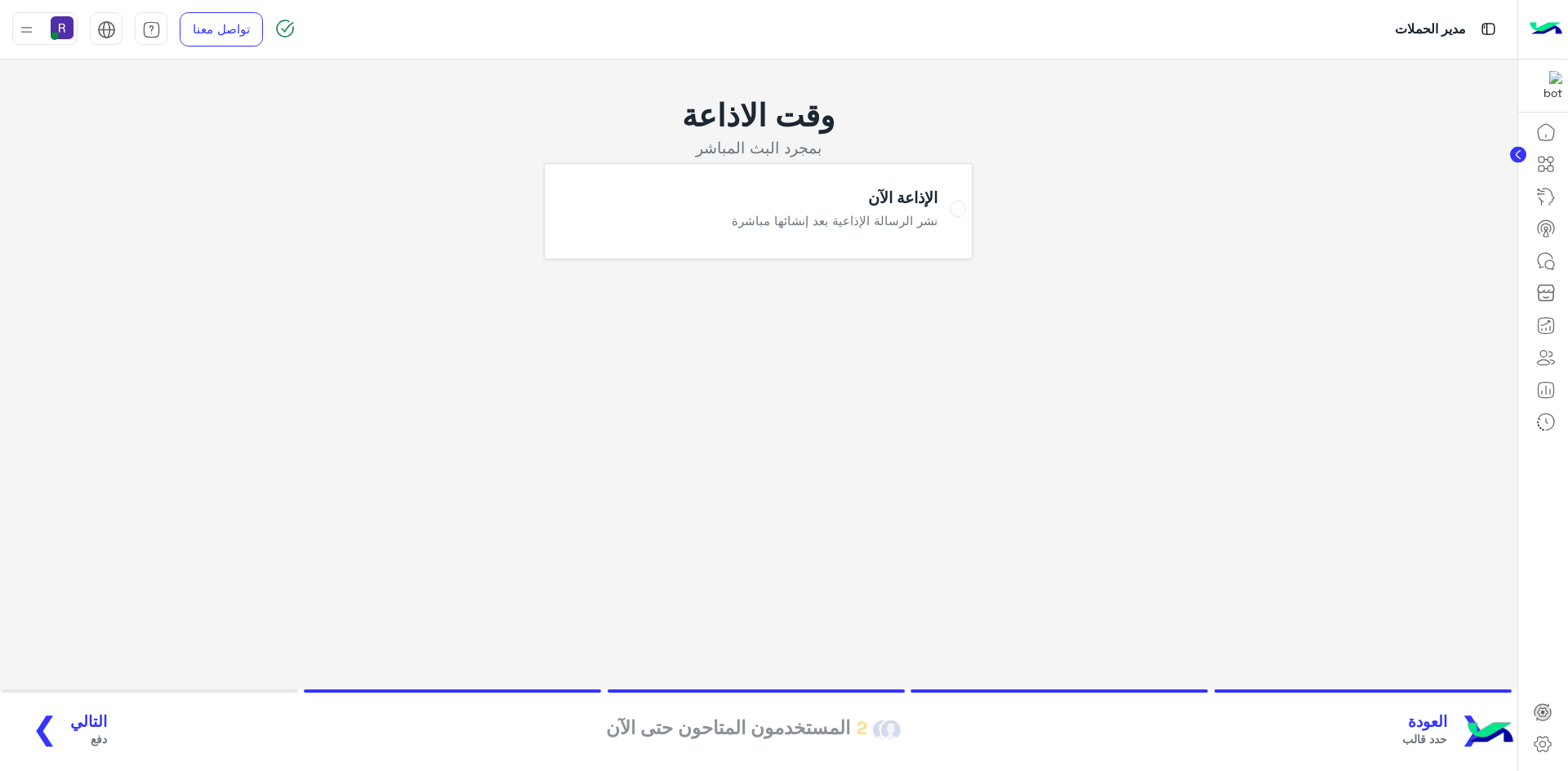
click at [80, 709] on button "التالي دفع ❯" at bounding box center [63, 731] width 97 height 45
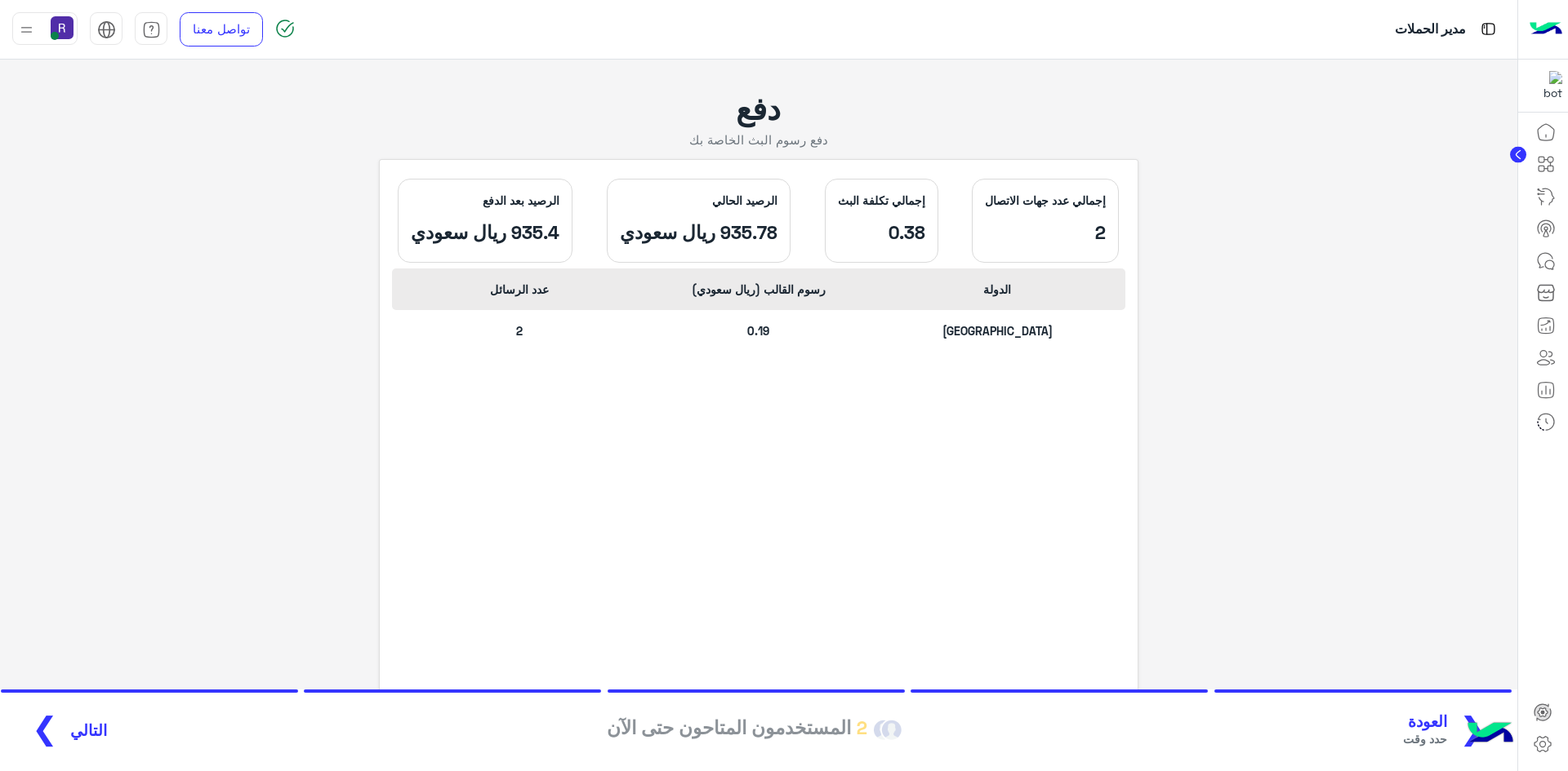
click at [76, 722] on span "التالي" at bounding box center [88, 731] width 37 height 19
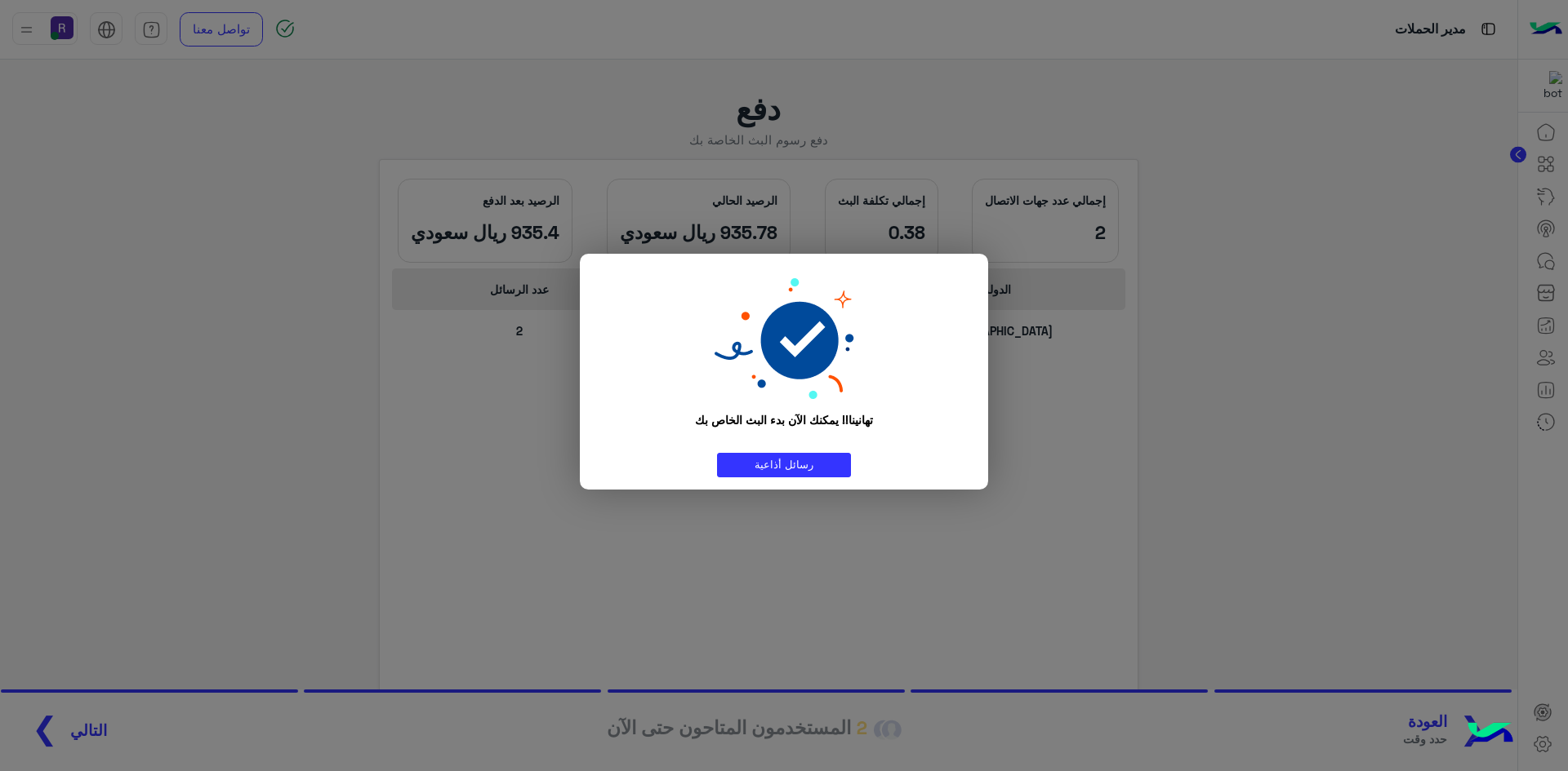
click at [802, 544] on modal-container "تهانينا!! يمكنك الآن بدء البث الخاص بك رسائل أذاعية" at bounding box center [784, 386] width 1568 height 771
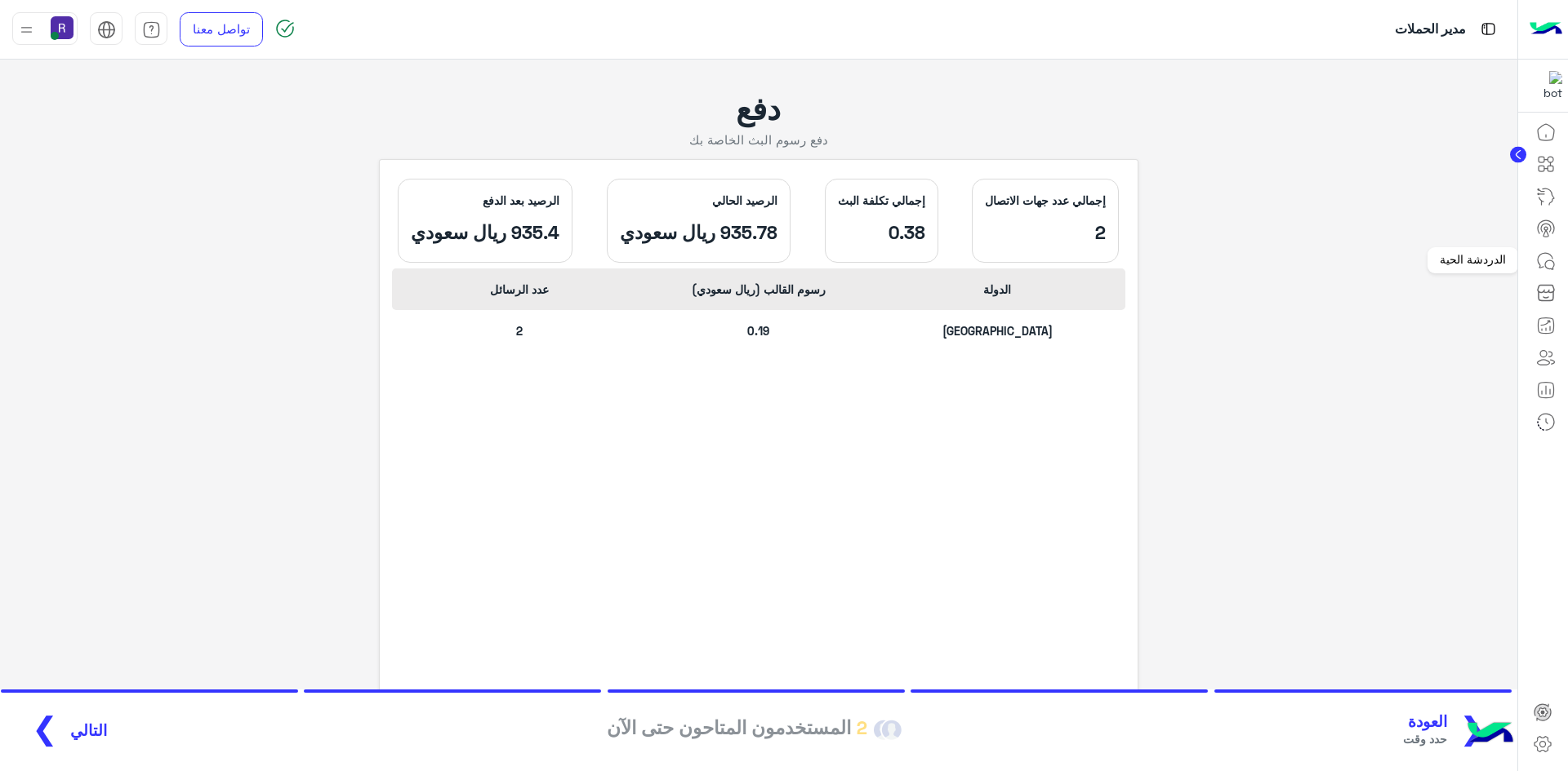
click at [1546, 259] on icon at bounding box center [1546, 261] width 20 height 20
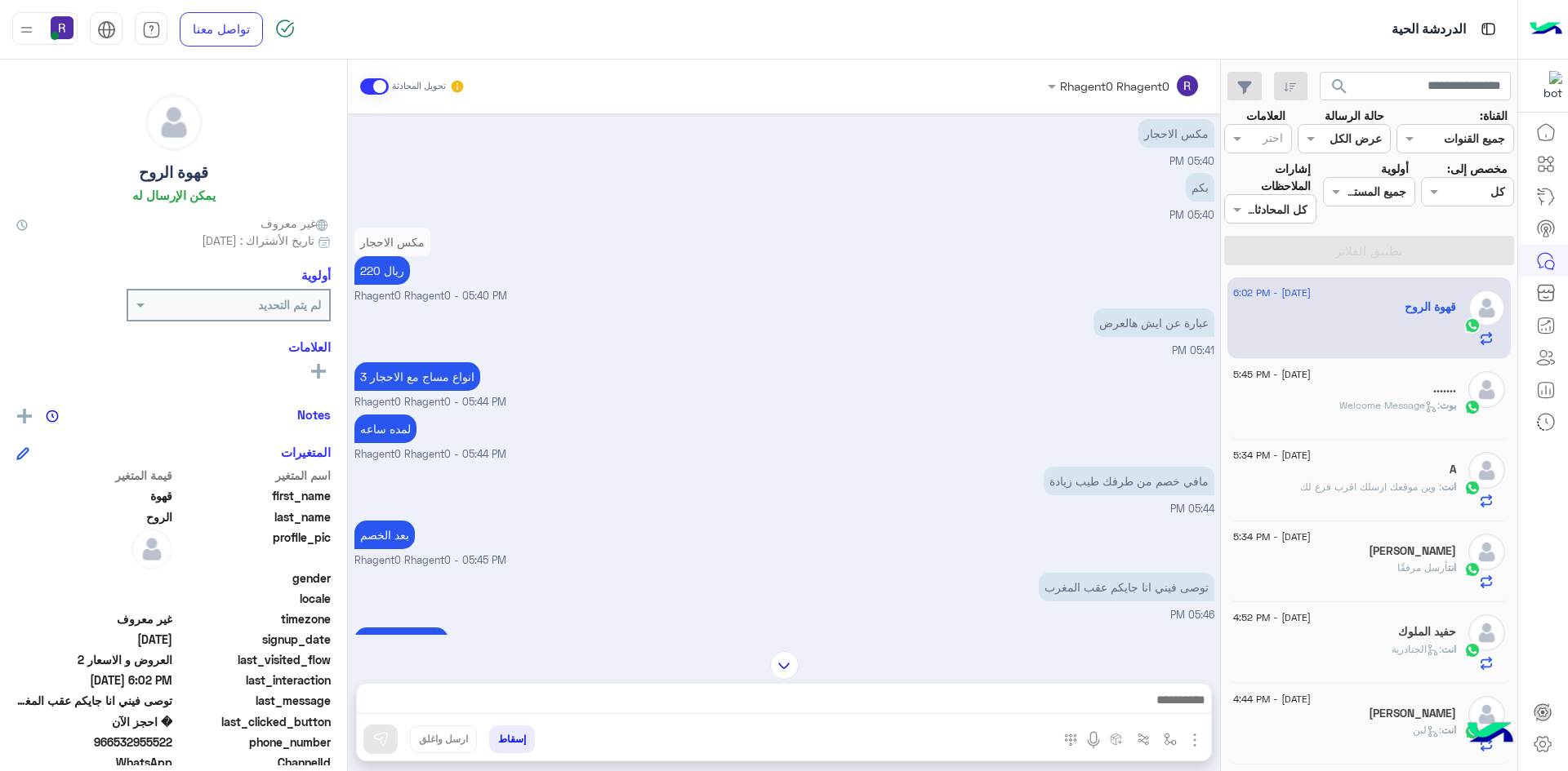
scroll to position [1232, 0]
